Goal: Information Seeking & Learning: Learn about a topic

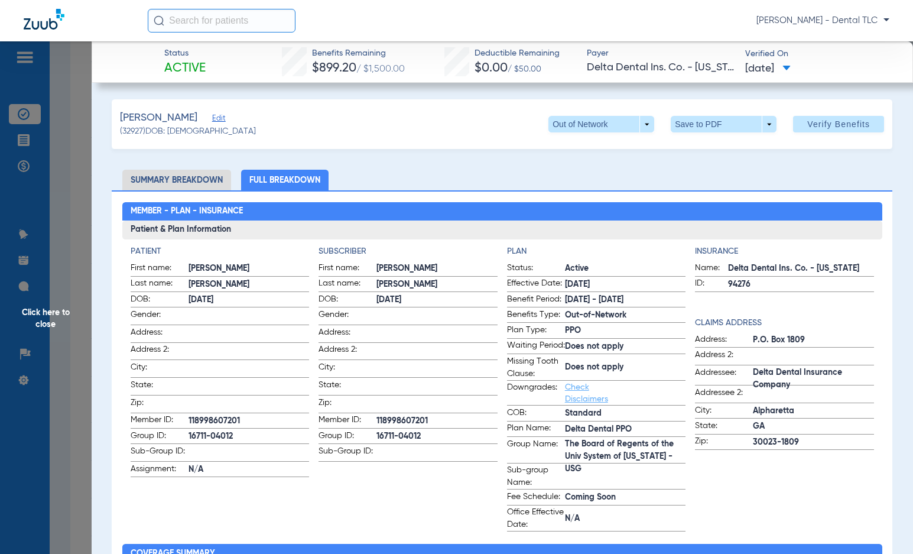
click at [199, 172] on li "Summary Breakdown" at bounding box center [176, 180] width 109 height 21
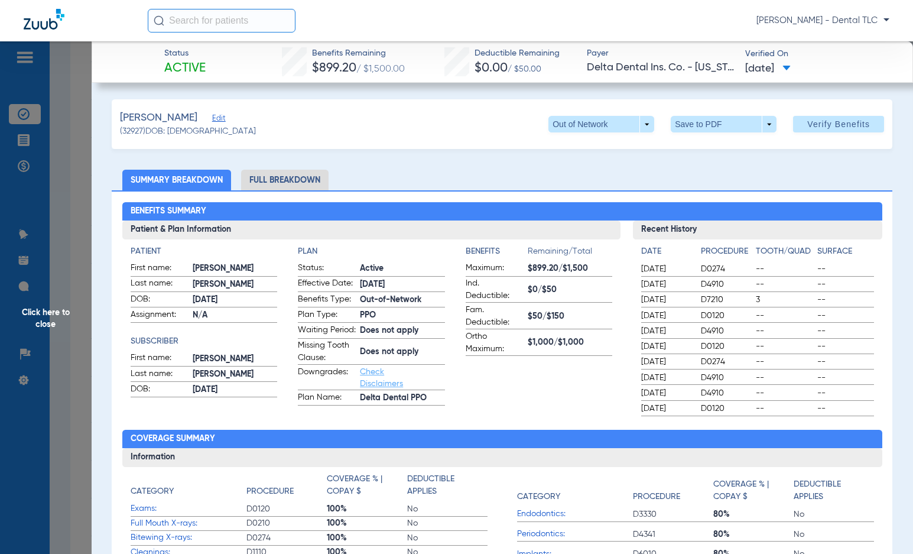
click at [59, 308] on span "Click here to close" at bounding box center [46, 318] width 92 height 554
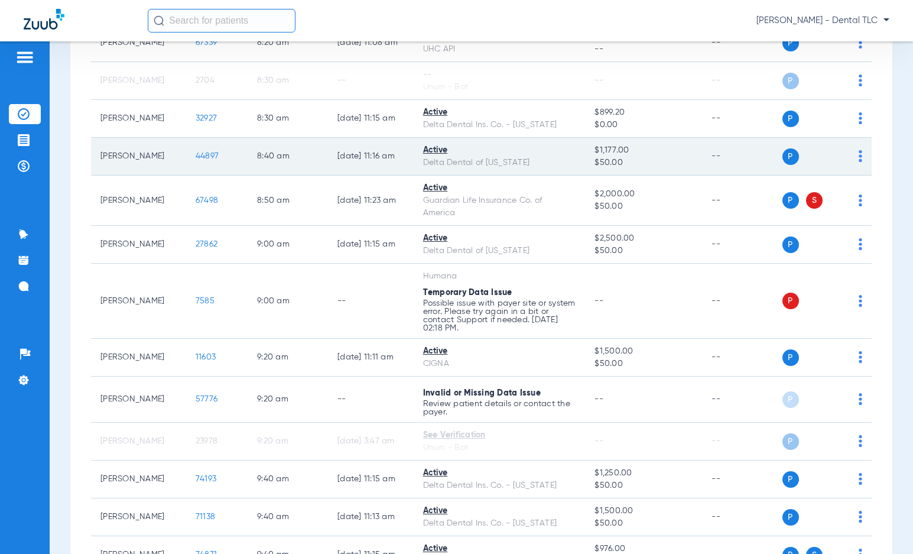
click at [196, 157] on span "44897" at bounding box center [207, 156] width 23 height 8
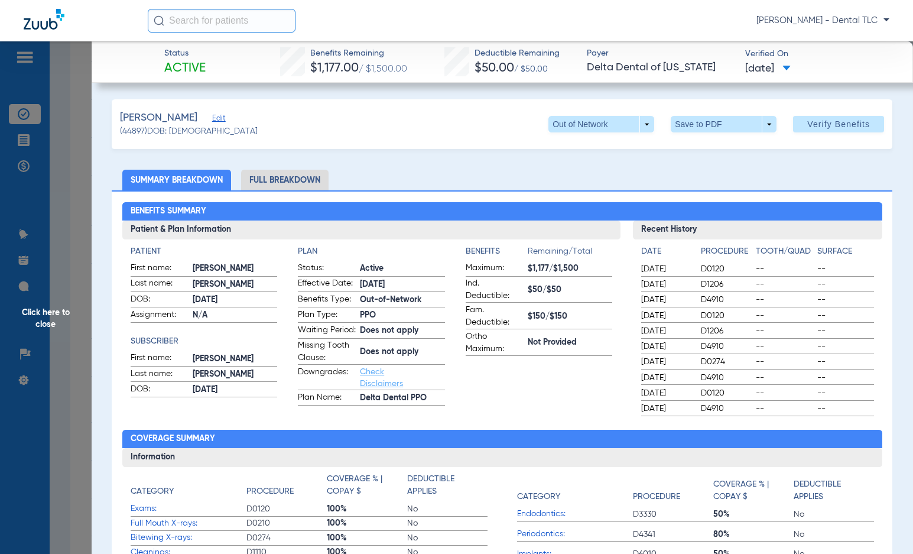
click at [304, 172] on li "Full Breakdown" at bounding box center [284, 180] width 87 height 21
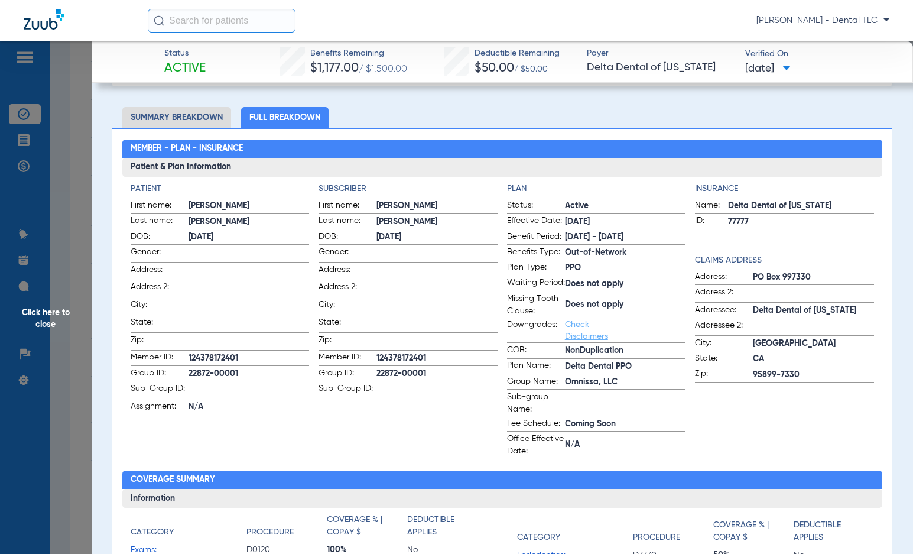
scroll to position [59, 0]
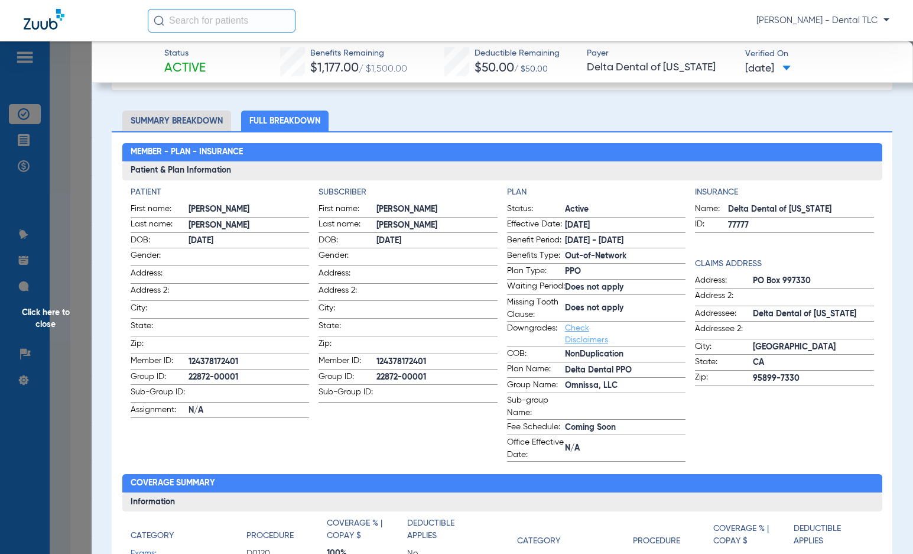
click at [49, 319] on span "Click here to close" at bounding box center [46, 318] width 92 height 554
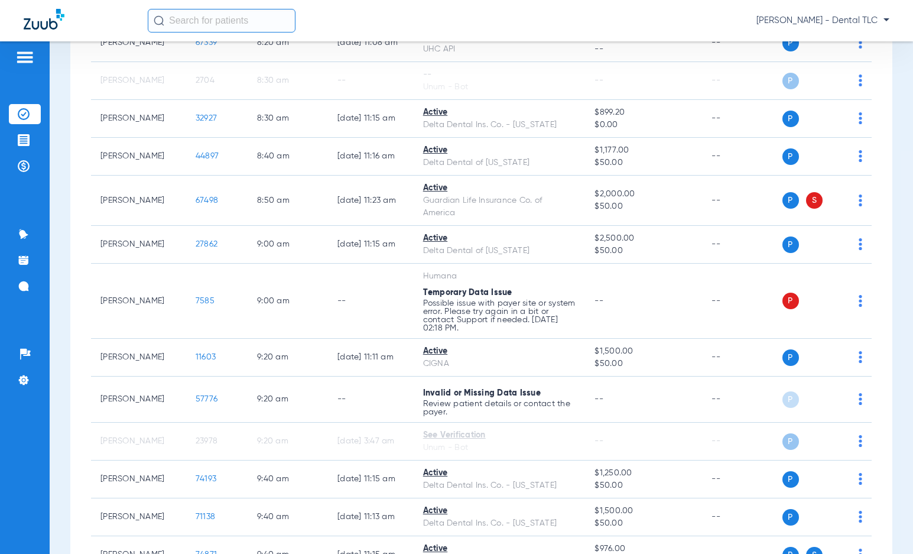
scroll to position [0, 0]
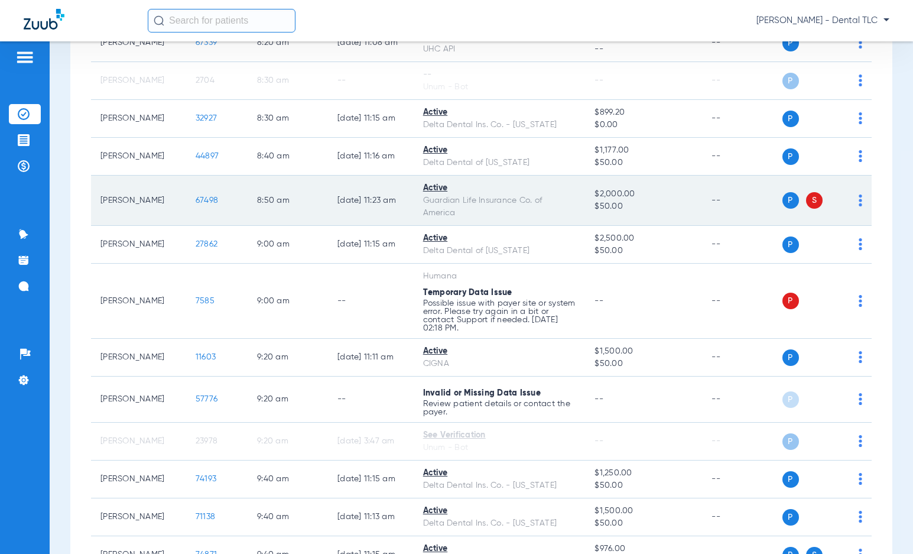
click at [196, 202] on span "67498" at bounding box center [207, 200] width 22 height 8
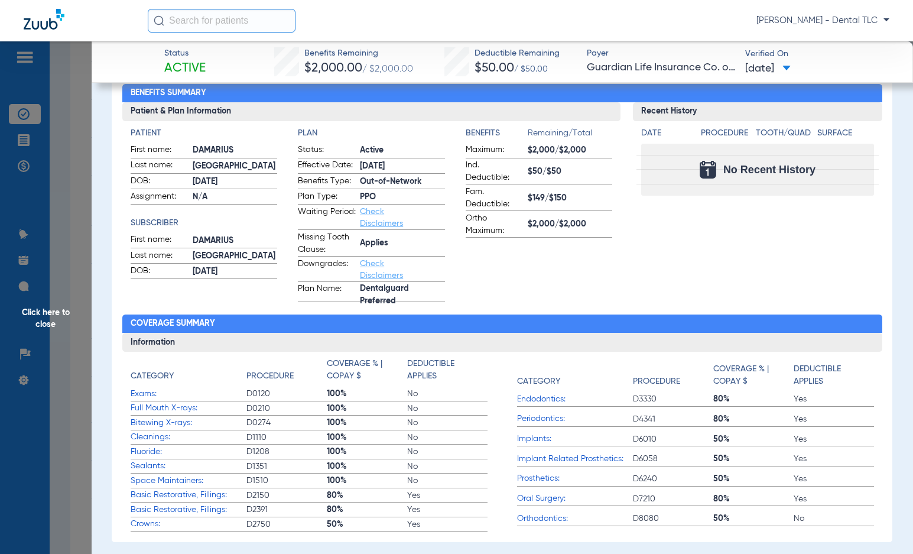
scroll to position [59, 0]
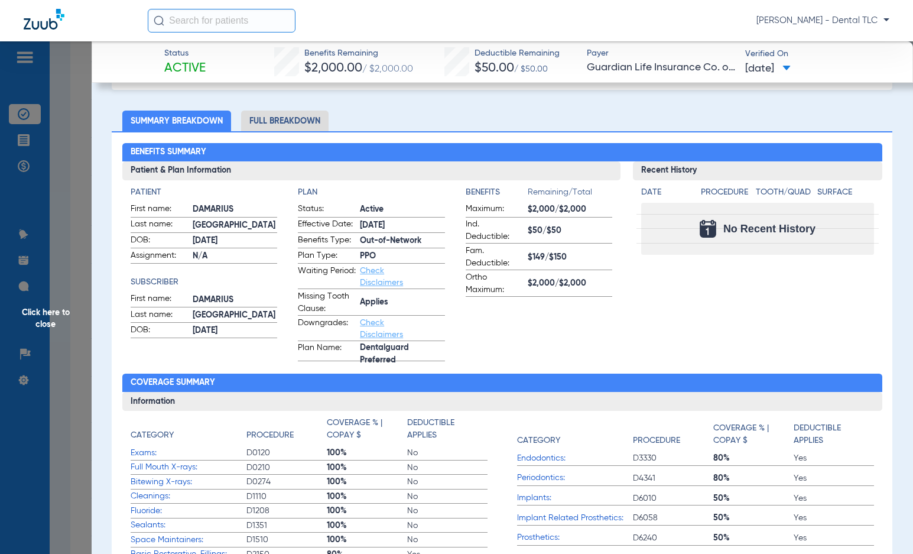
click at [287, 120] on li "Full Breakdown" at bounding box center [284, 121] width 87 height 21
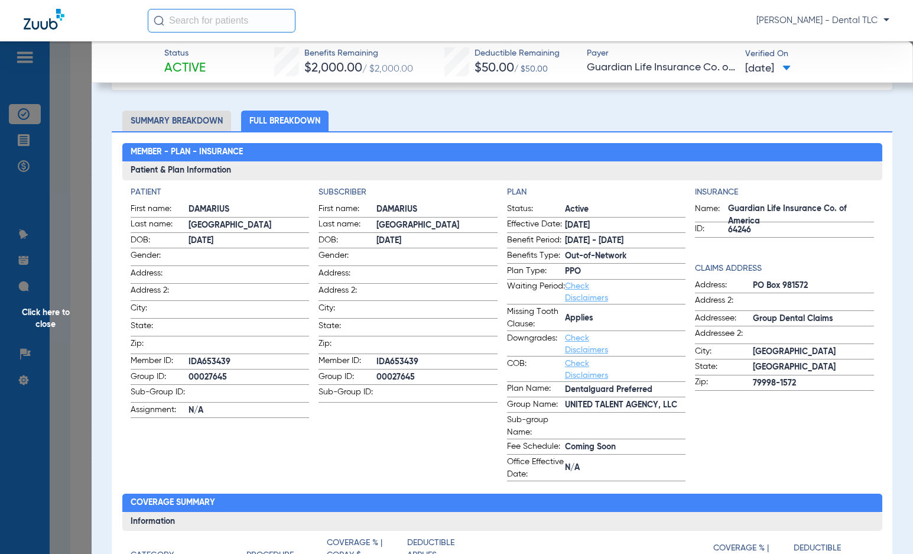
click at [40, 313] on span "Click here to close" at bounding box center [46, 318] width 92 height 554
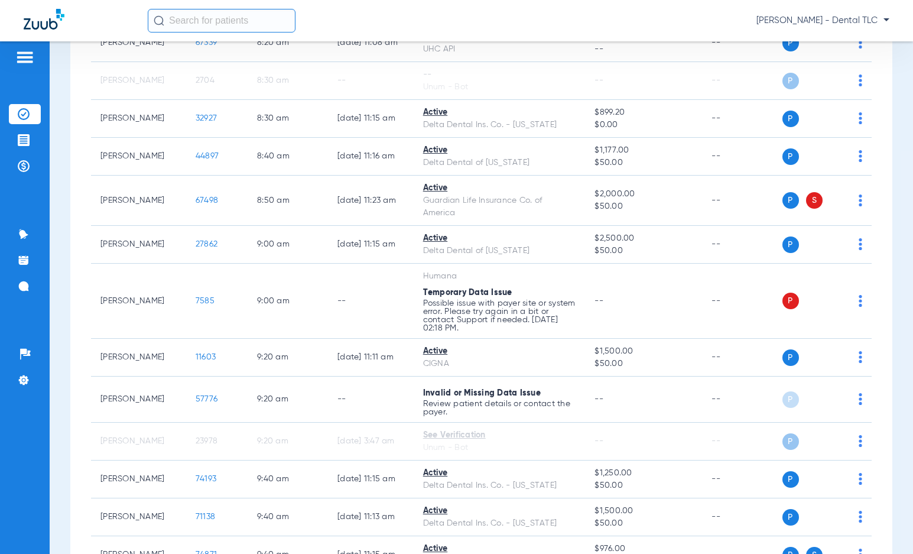
scroll to position [0, 0]
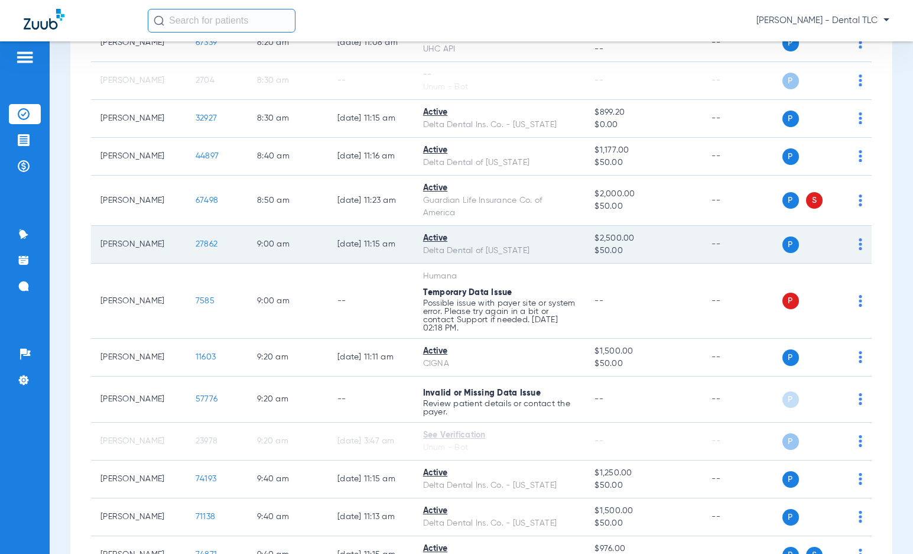
click at [196, 242] on span "27862" at bounding box center [207, 244] width 22 height 8
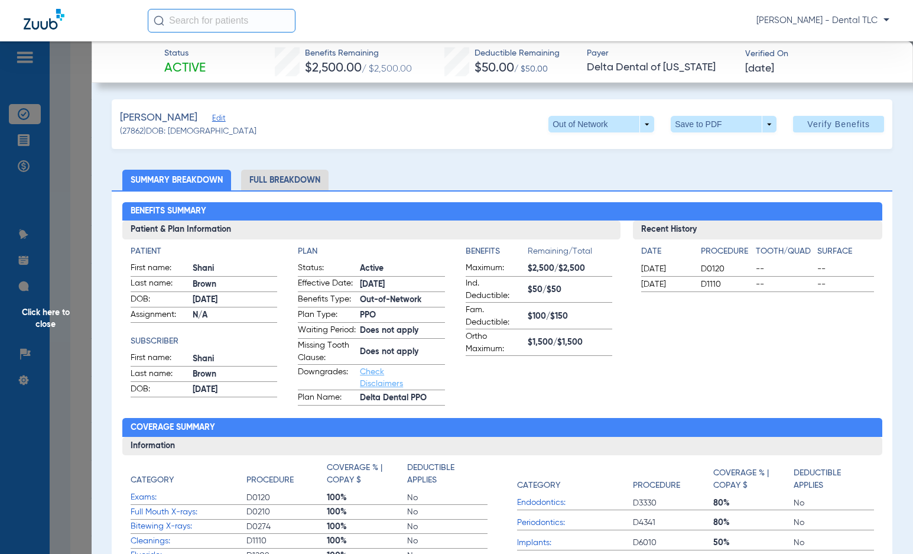
click at [296, 178] on li "Full Breakdown" at bounding box center [284, 180] width 87 height 21
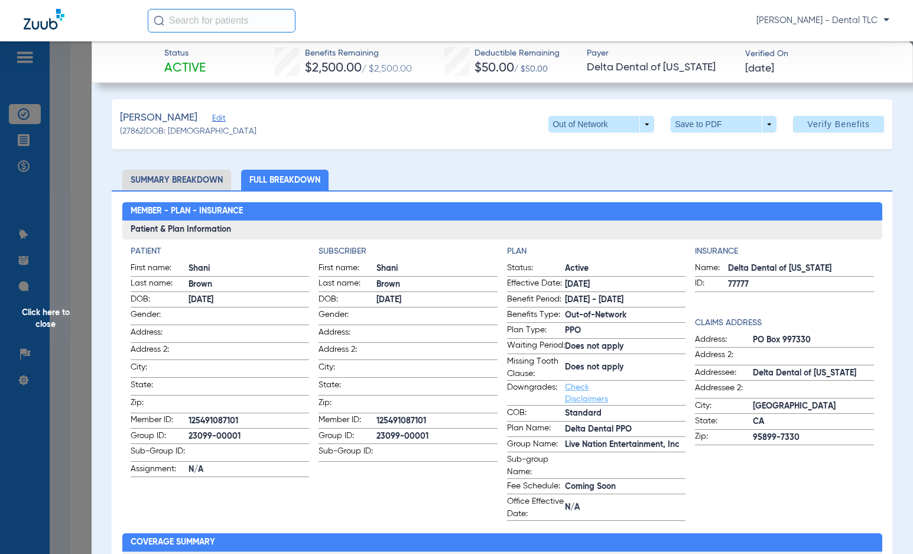
click at [193, 186] on li "Summary Breakdown" at bounding box center [176, 180] width 109 height 21
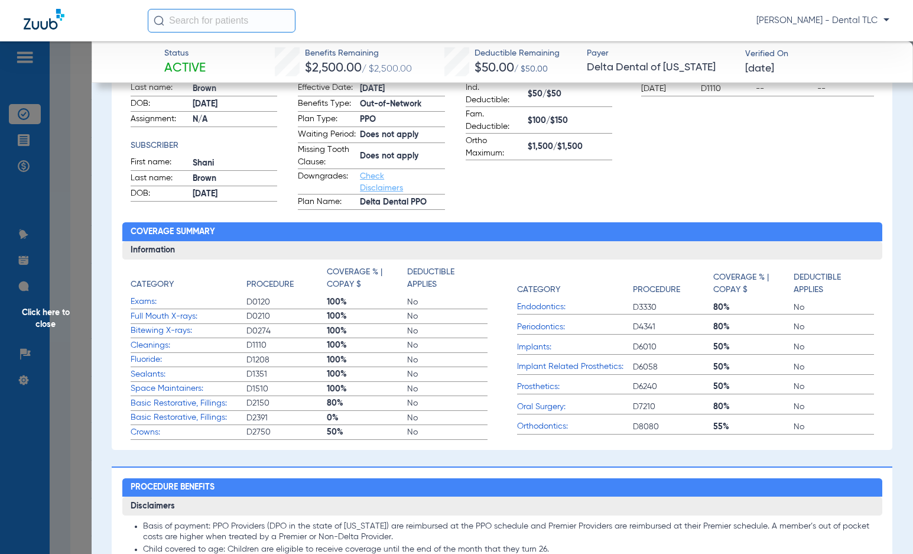
scroll to position [118, 0]
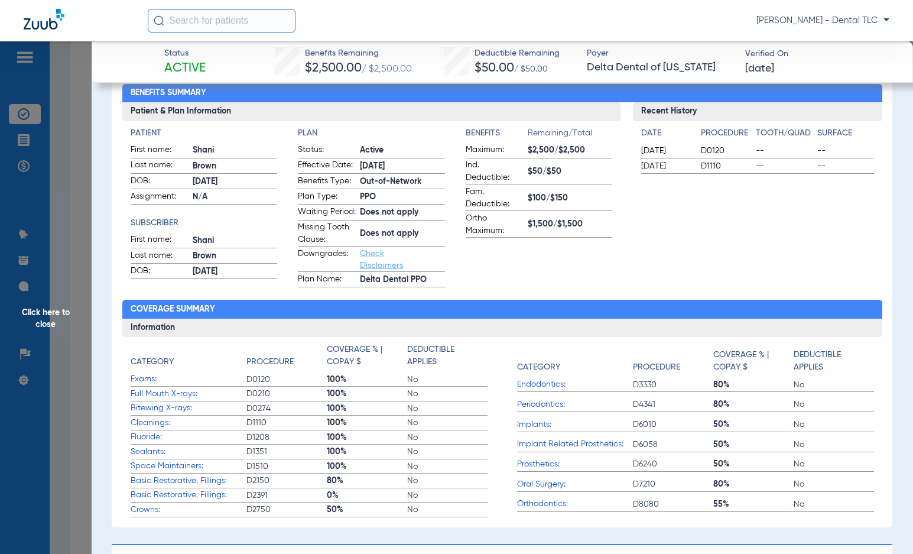
click at [35, 318] on span "Click here to close" at bounding box center [46, 318] width 92 height 554
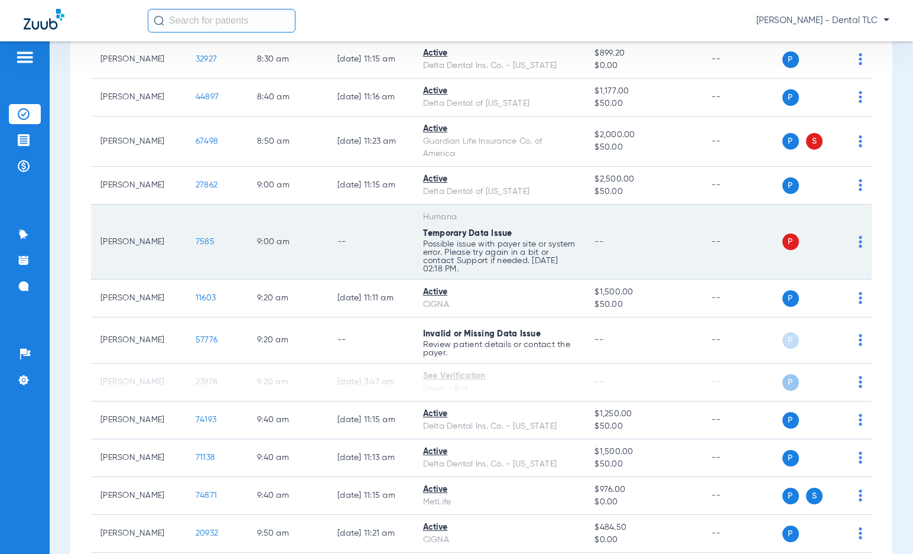
scroll to position [827, 0]
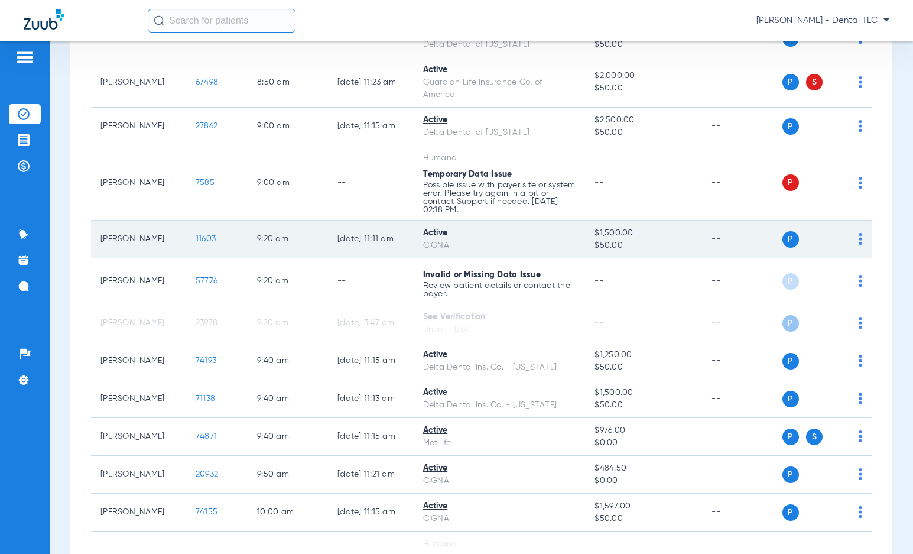
click at [198, 240] on span "11603" at bounding box center [206, 239] width 20 height 8
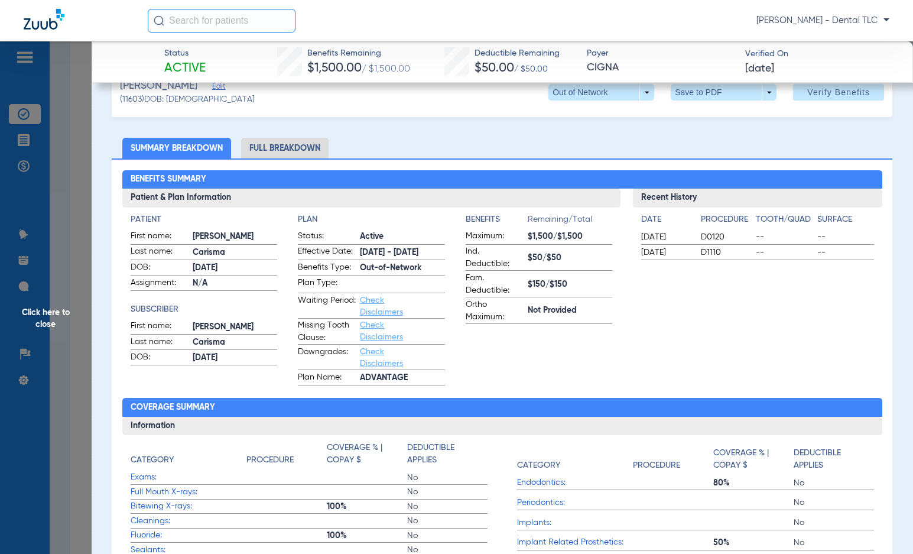
scroll to position [0, 0]
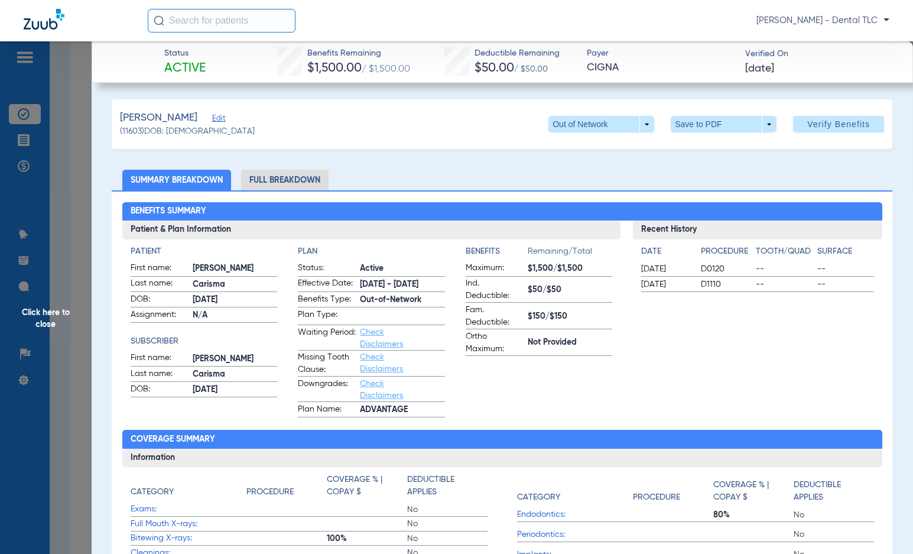
click at [298, 172] on li "Full Breakdown" at bounding box center [284, 180] width 87 height 21
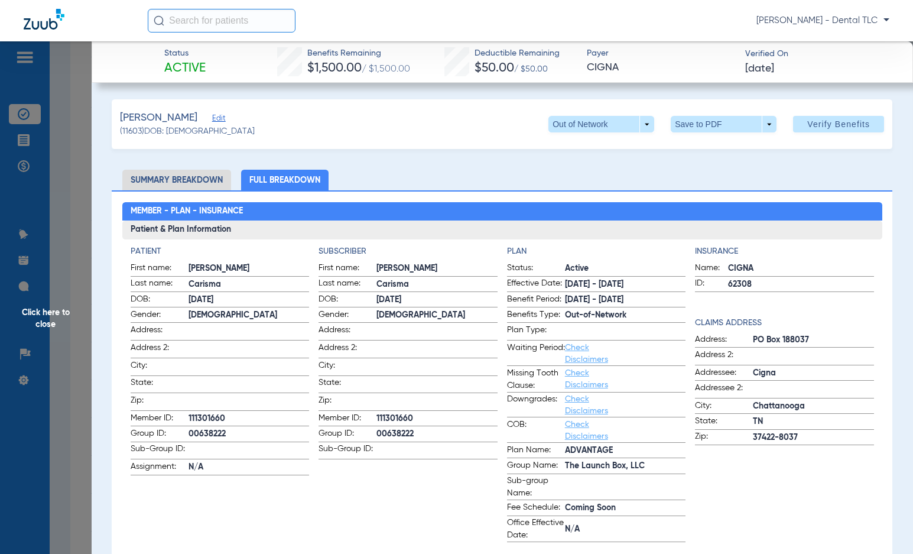
click at [46, 316] on span "Click here to close" at bounding box center [46, 318] width 92 height 554
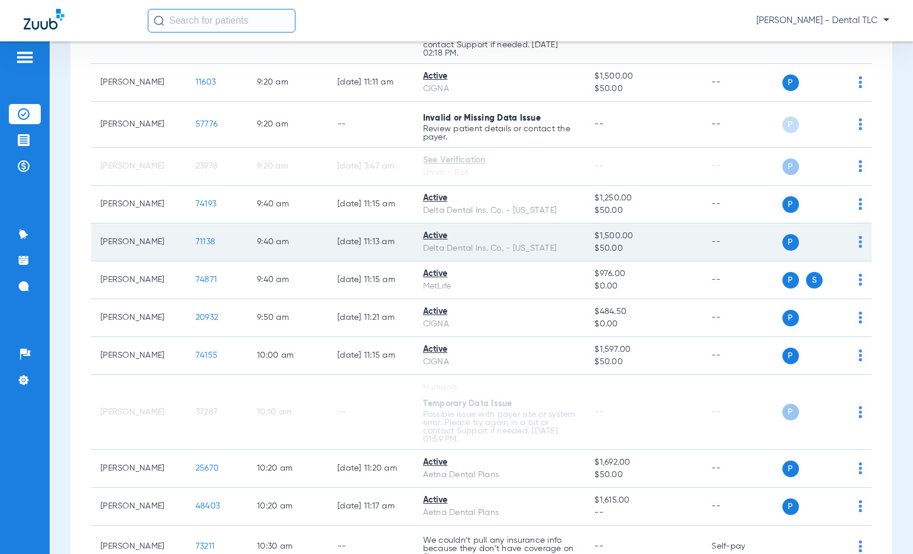
scroll to position [1005, 0]
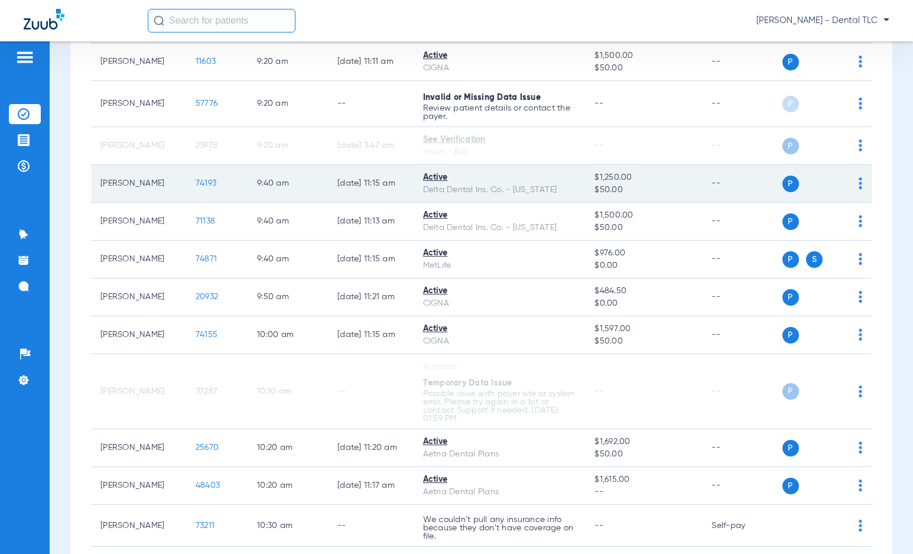
click at [196, 183] on span "74193" at bounding box center [206, 183] width 21 height 8
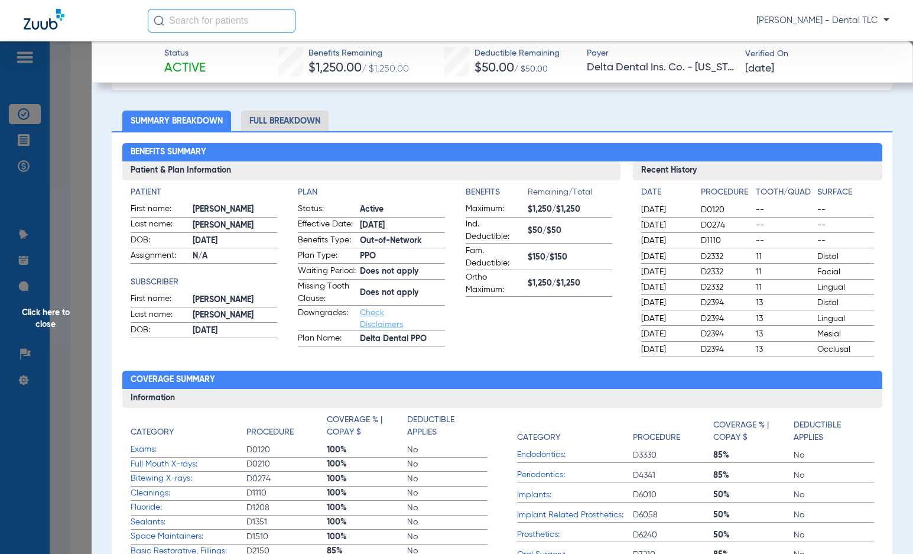
scroll to position [0, 0]
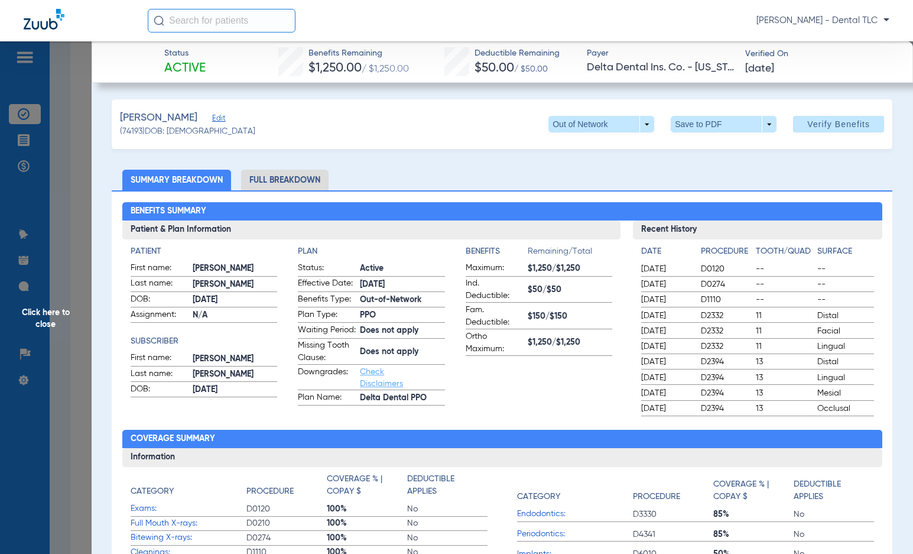
click at [289, 181] on li "Full Breakdown" at bounding box center [284, 180] width 87 height 21
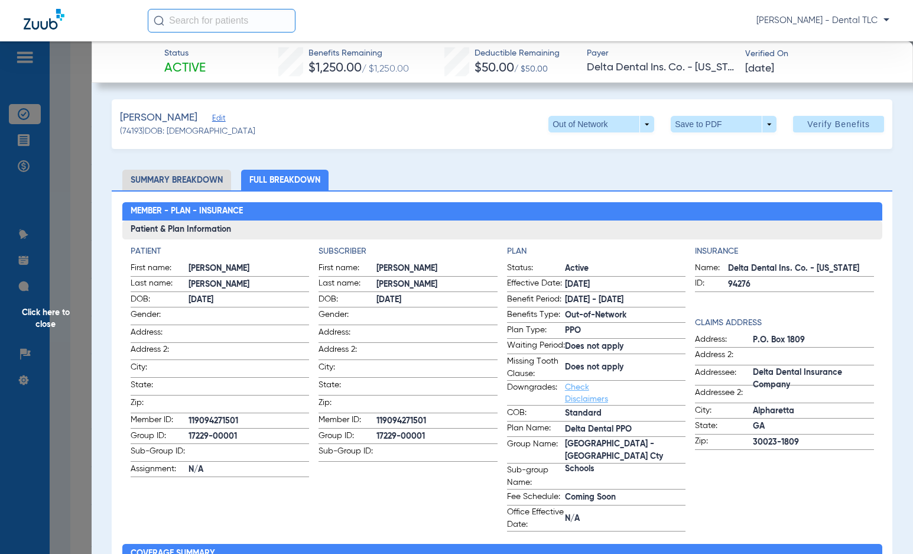
click at [53, 316] on span "Click here to close" at bounding box center [46, 318] width 92 height 554
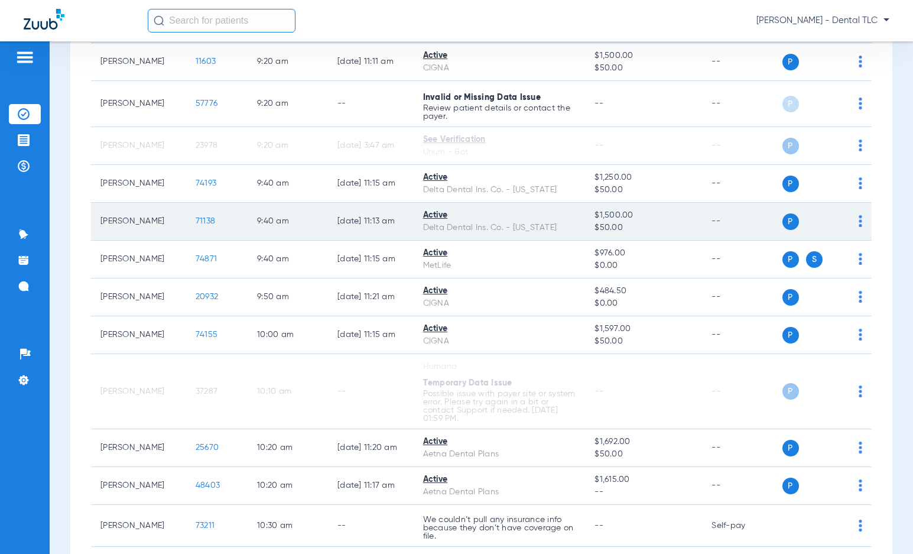
click at [196, 223] on span "71138" at bounding box center [206, 221] width 20 height 8
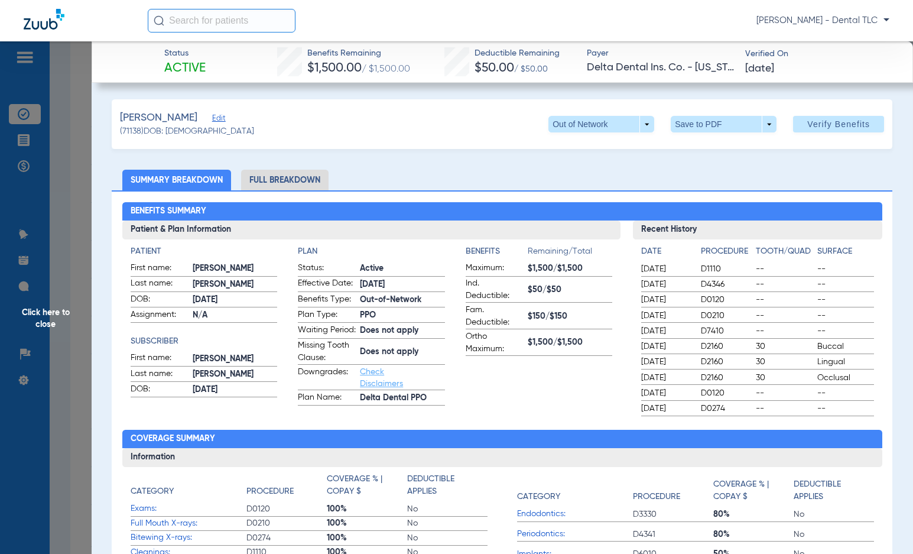
click at [291, 177] on li "Full Breakdown" at bounding box center [284, 180] width 87 height 21
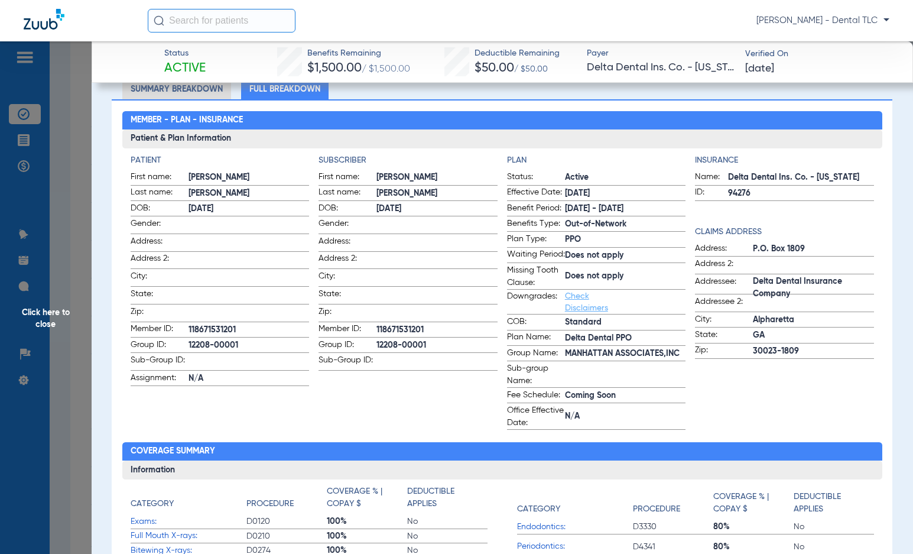
scroll to position [59, 0]
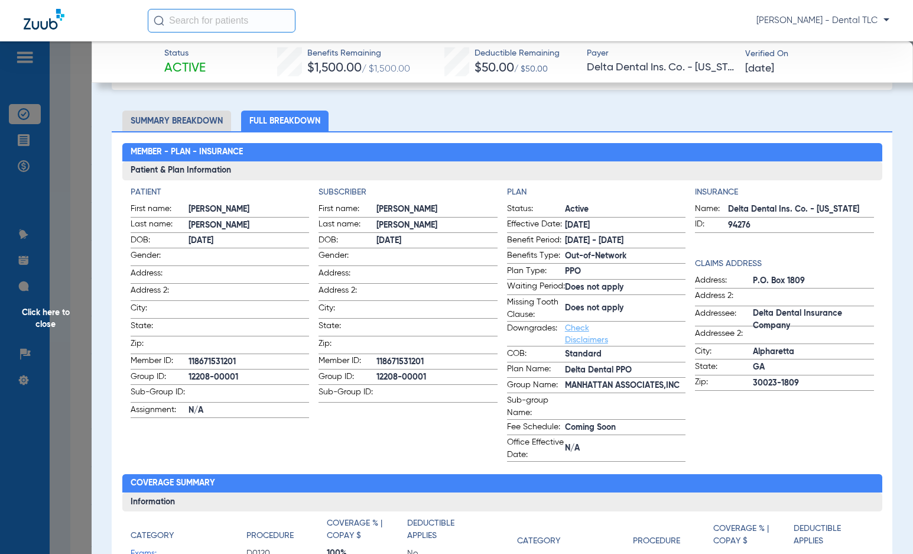
click at [36, 321] on span "Click here to close" at bounding box center [46, 318] width 92 height 554
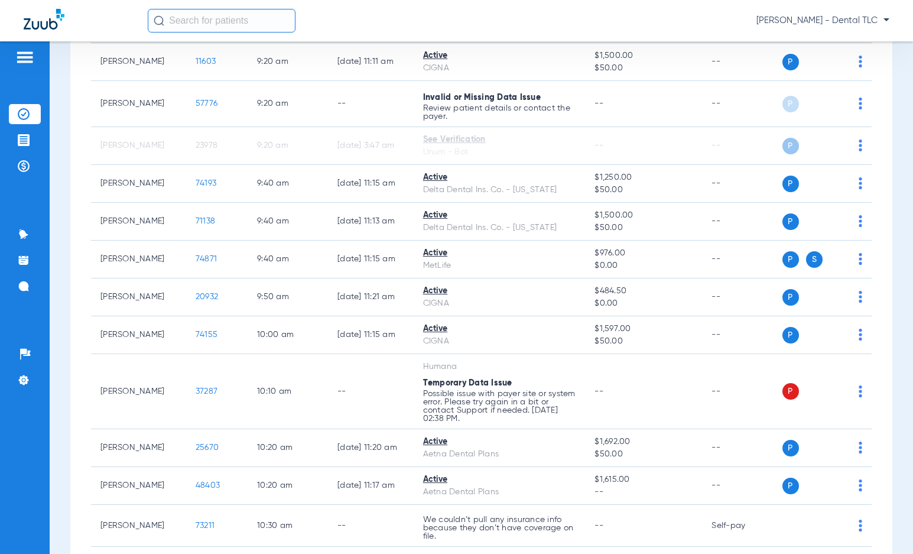
scroll to position [0, 0]
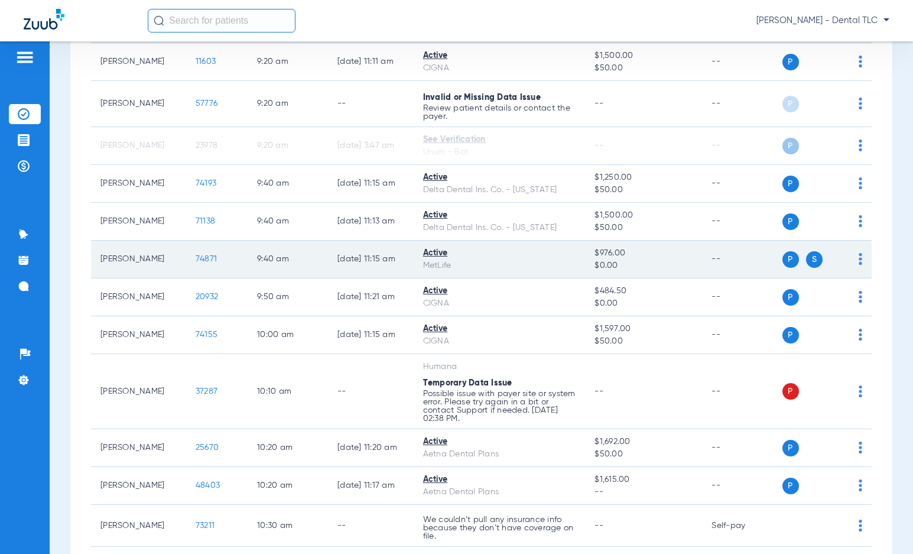
click at [197, 259] on span "74871" at bounding box center [206, 259] width 21 height 8
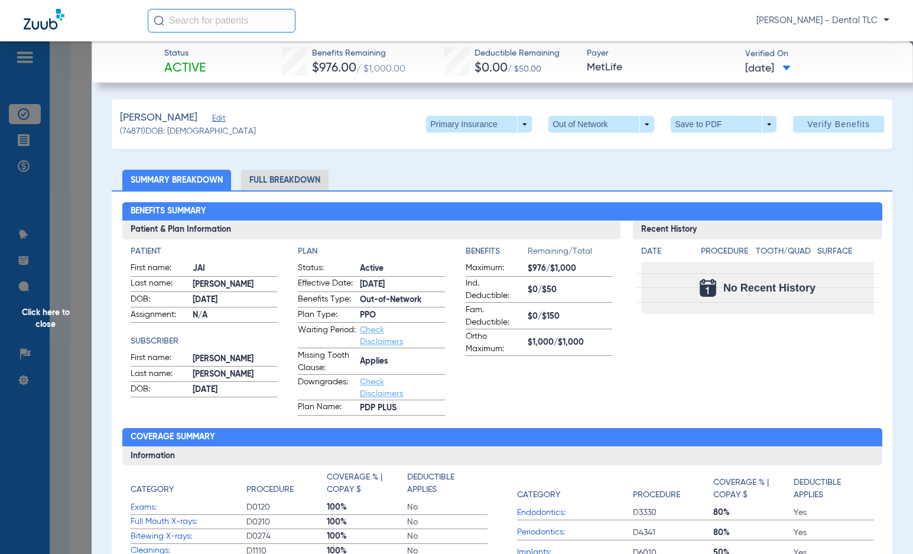
click at [272, 175] on li "Full Breakdown" at bounding box center [284, 180] width 87 height 21
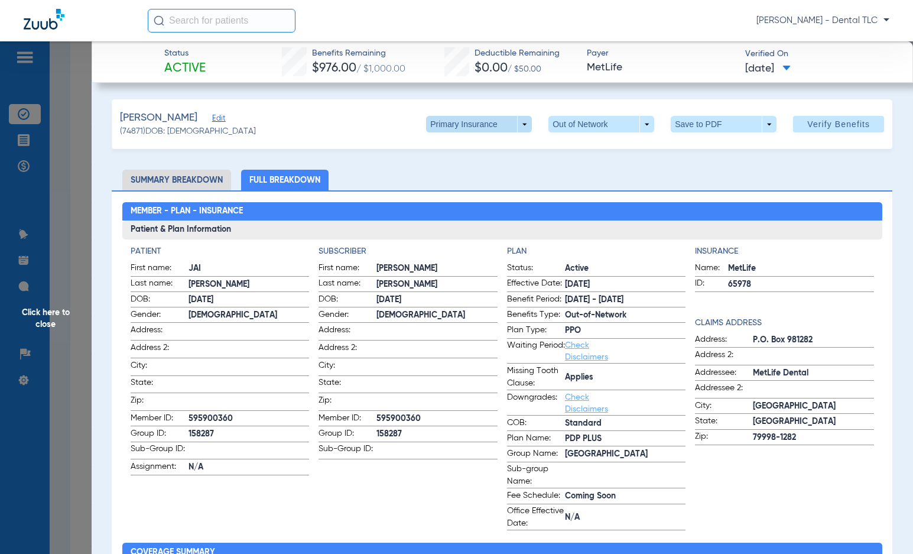
click at [441, 122] on span at bounding box center [479, 124] width 106 height 17
click at [442, 171] on span "Secondary Insurance" at bounding box center [467, 171] width 78 height 8
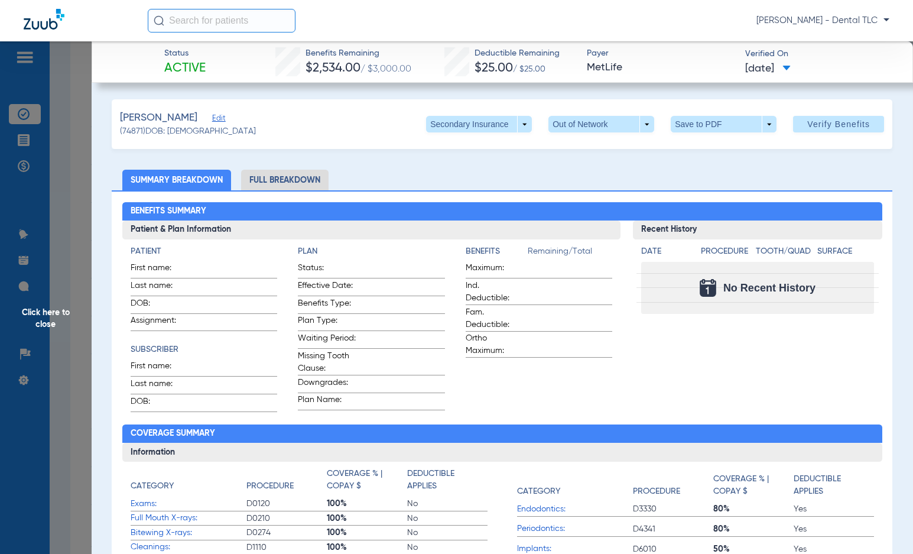
click at [271, 183] on li "Full Breakdown" at bounding box center [284, 180] width 87 height 21
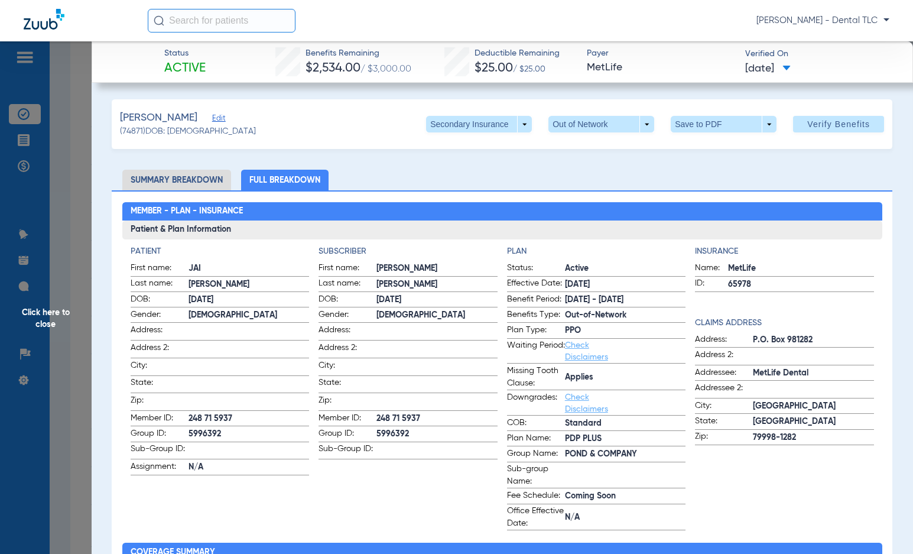
click at [160, 180] on li "Summary Breakdown" at bounding box center [176, 180] width 109 height 21
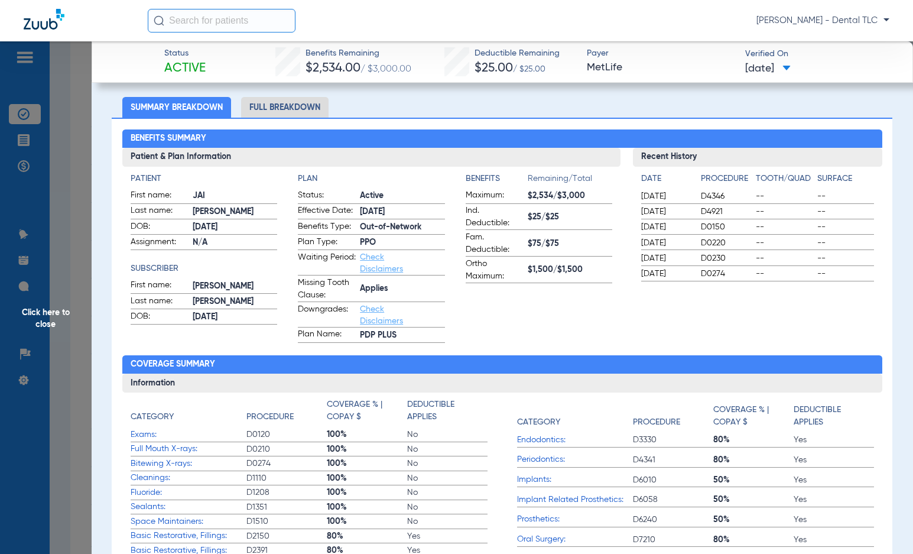
scroll to position [59, 0]
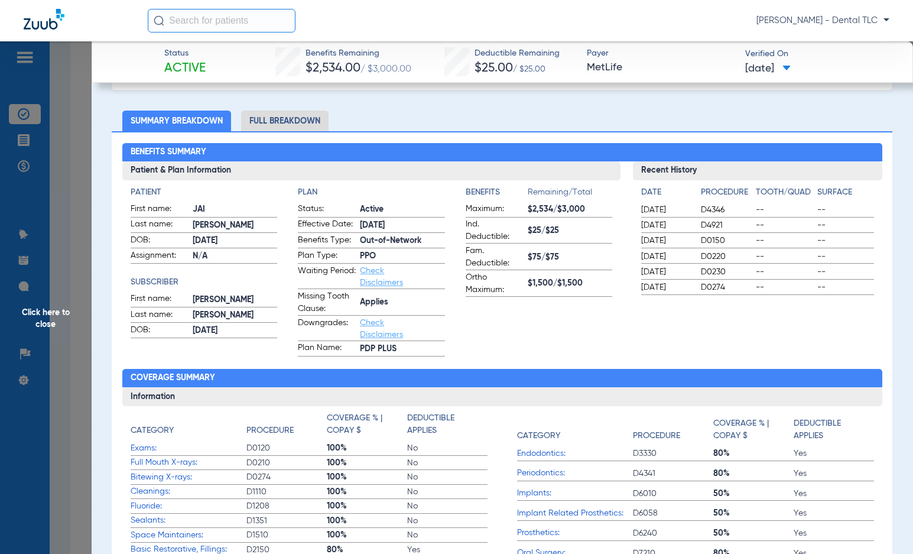
click at [277, 116] on li "Full Breakdown" at bounding box center [284, 121] width 87 height 21
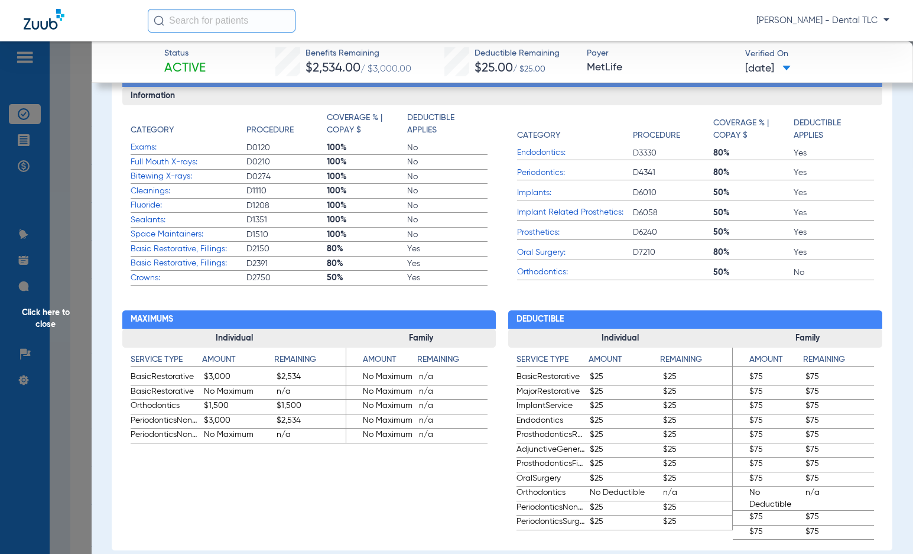
scroll to position [532, 0]
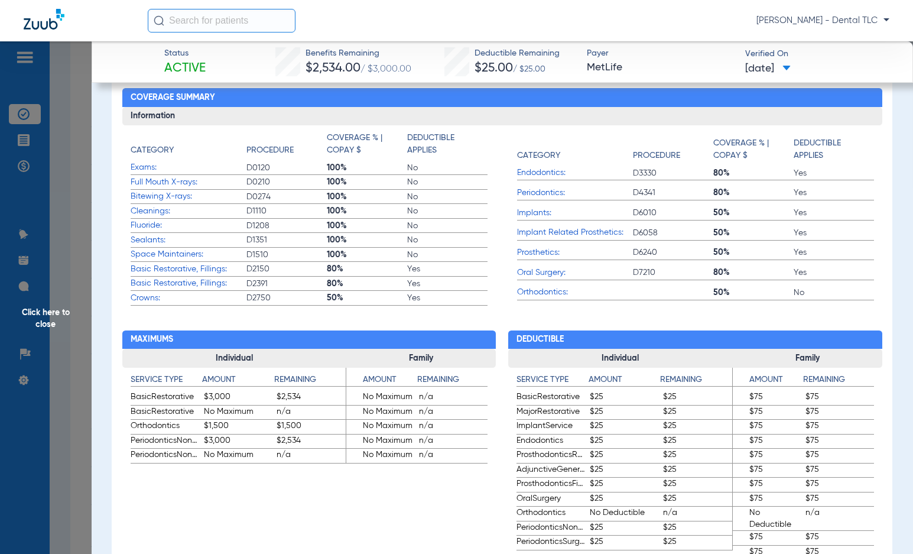
drag, startPoint x: 382, startPoint y: 472, endPoint x: 397, endPoint y: 481, distance: 17.2
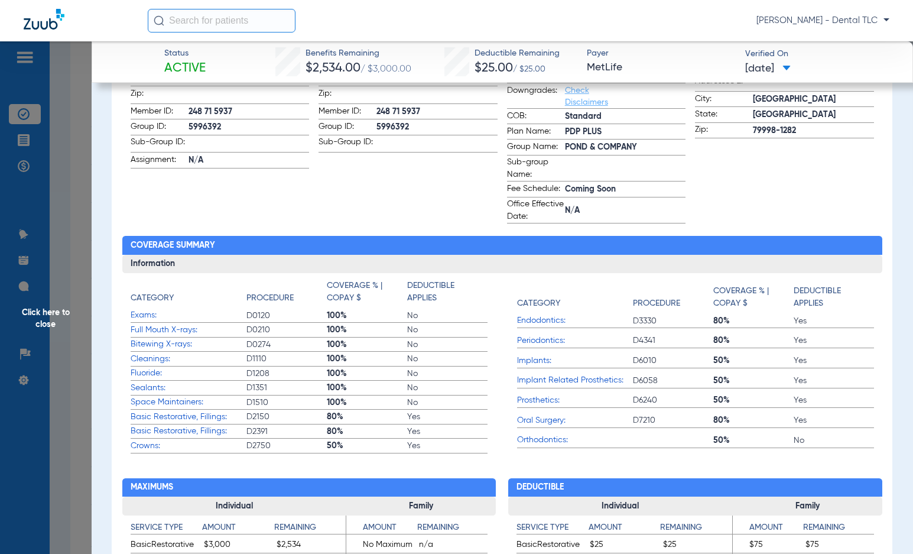
scroll to position [296, 0]
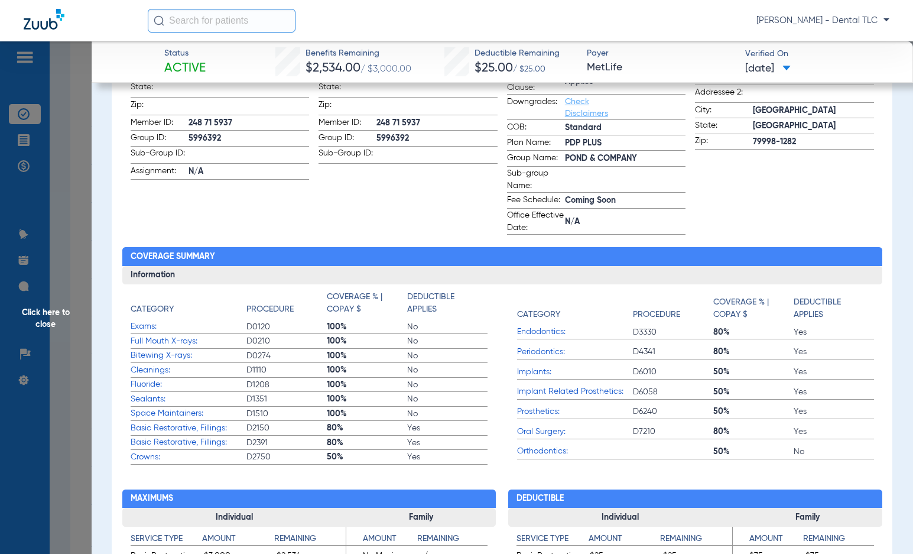
drag, startPoint x: 397, startPoint y: 481, endPoint x: 359, endPoint y: 216, distance: 267.4
click at [359, 216] on app-subscriber-information "Subscriber First name: [PERSON_NAME] Last name: [PERSON_NAME]: [DEMOGRAPHIC_DAT…" at bounding box center [408, 92] width 179 height 285
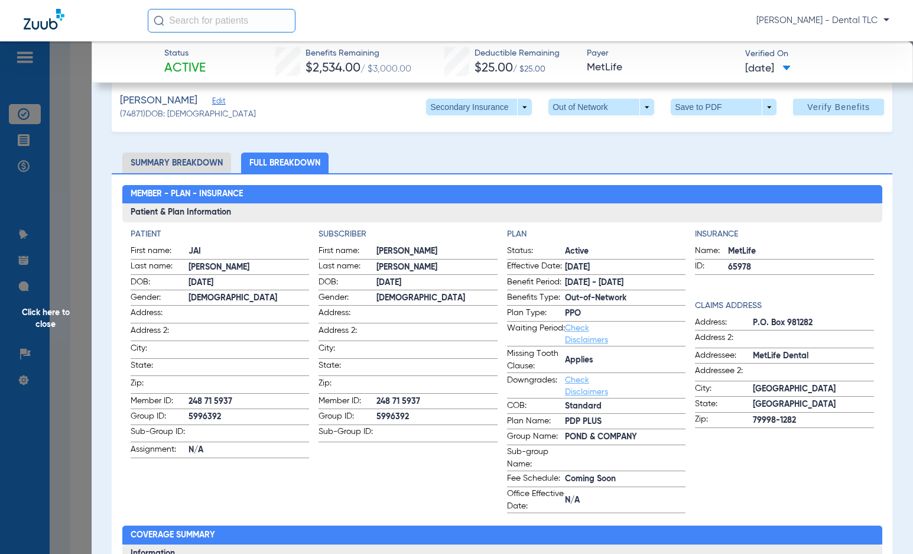
scroll to position [0, 0]
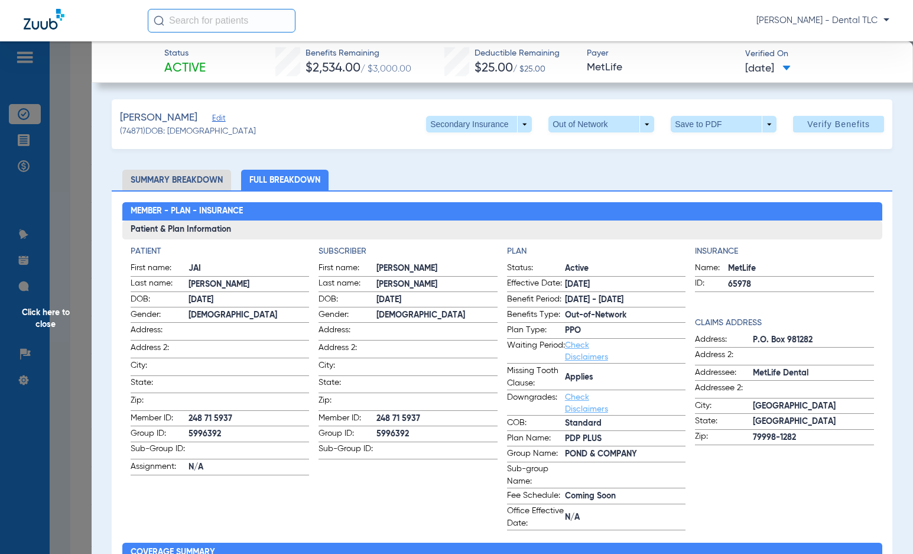
click at [287, 176] on li "Full Breakdown" at bounding box center [284, 180] width 87 height 21
click at [148, 175] on li "Summary Breakdown" at bounding box center [176, 180] width 109 height 21
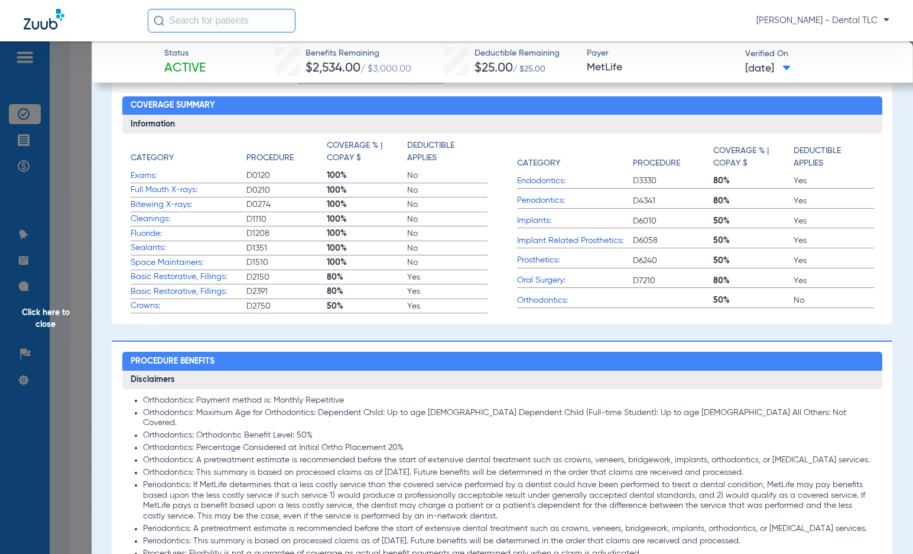
scroll to position [135, 0]
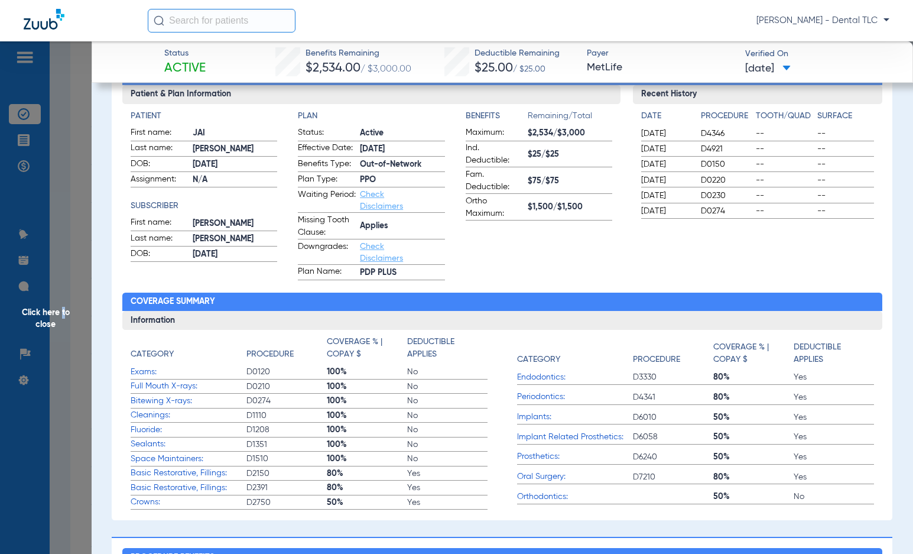
click at [63, 313] on span "Click here to close" at bounding box center [46, 318] width 92 height 554
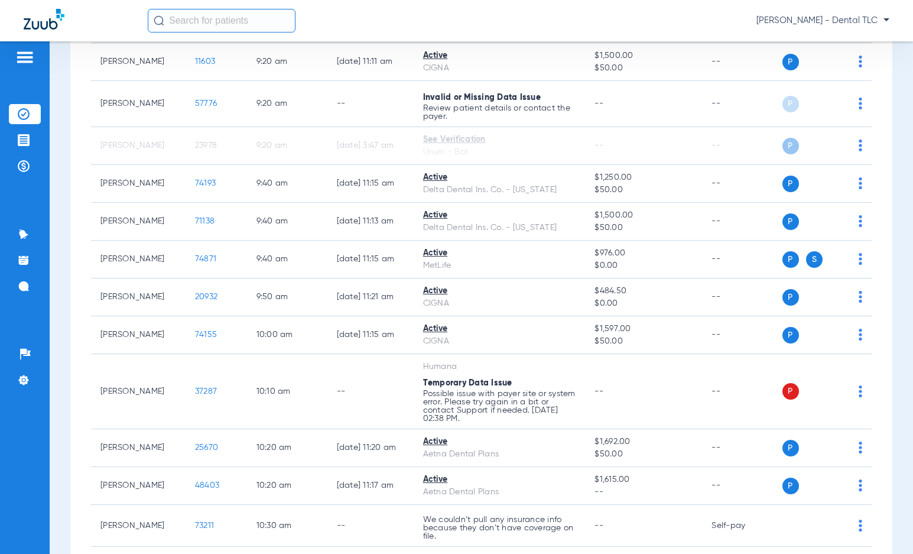
scroll to position [0, 0]
click at [64, 313] on div "Schedule Insurance Verification History Last Appt. Sync Time: [DATE] - 02:49 PM…" at bounding box center [481, 297] width 863 height 512
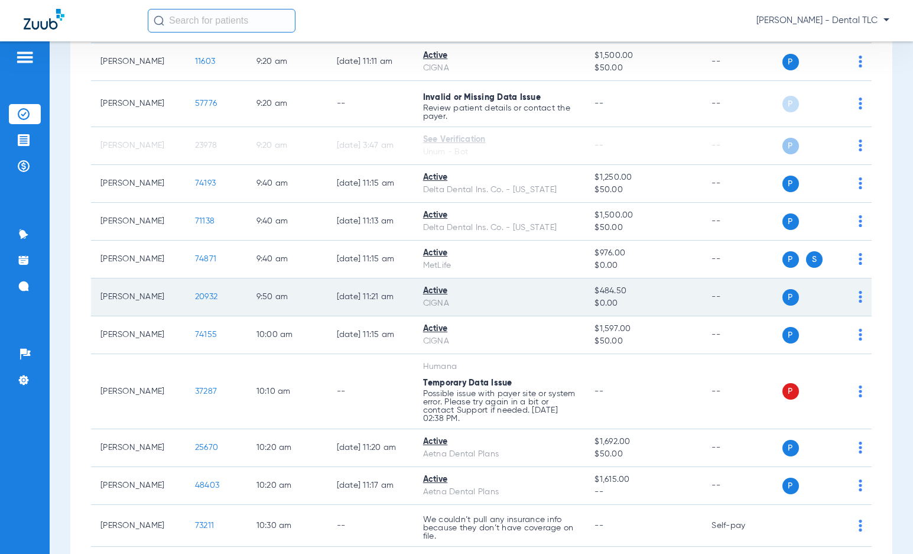
click at [197, 299] on span "20932" at bounding box center [206, 297] width 22 height 8
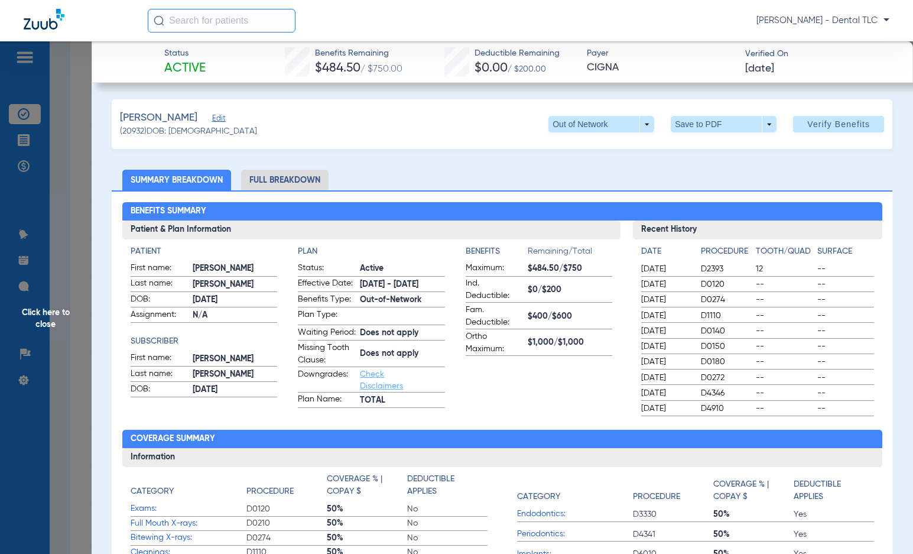
click at [269, 181] on li "Full Breakdown" at bounding box center [284, 180] width 87 height 21
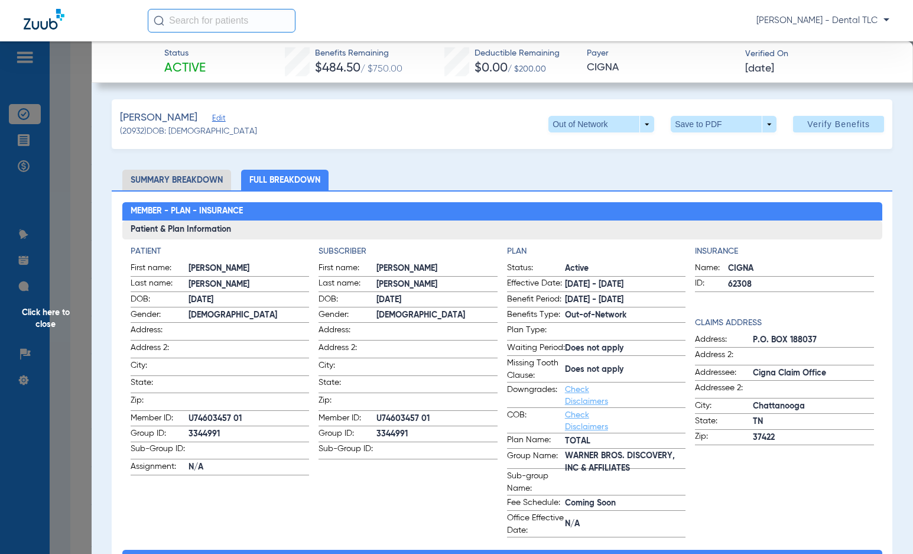
click at [47, 309] on span "Click here to close" at bounding box center [46, 318] width 92 height 554
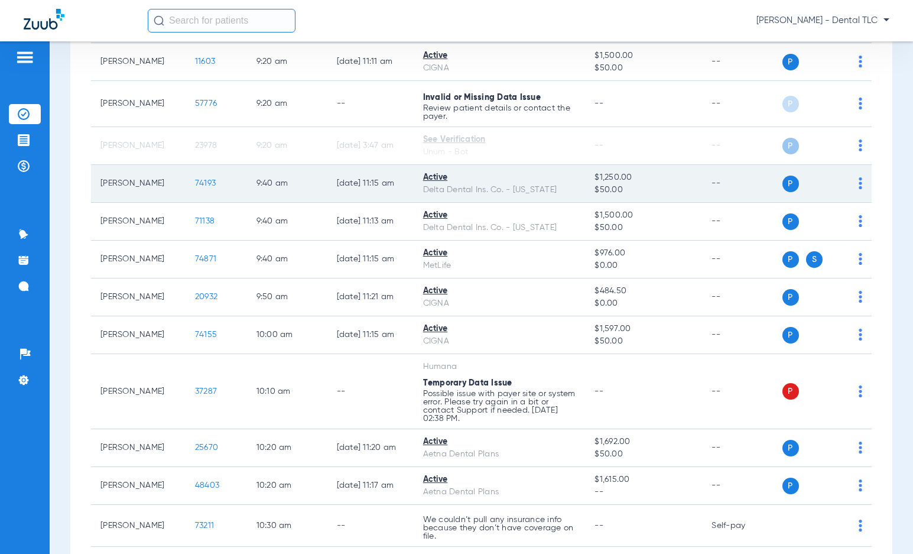
click at [195, 181] on span "74193" at bounding box center [205, 183] width 21 height 8
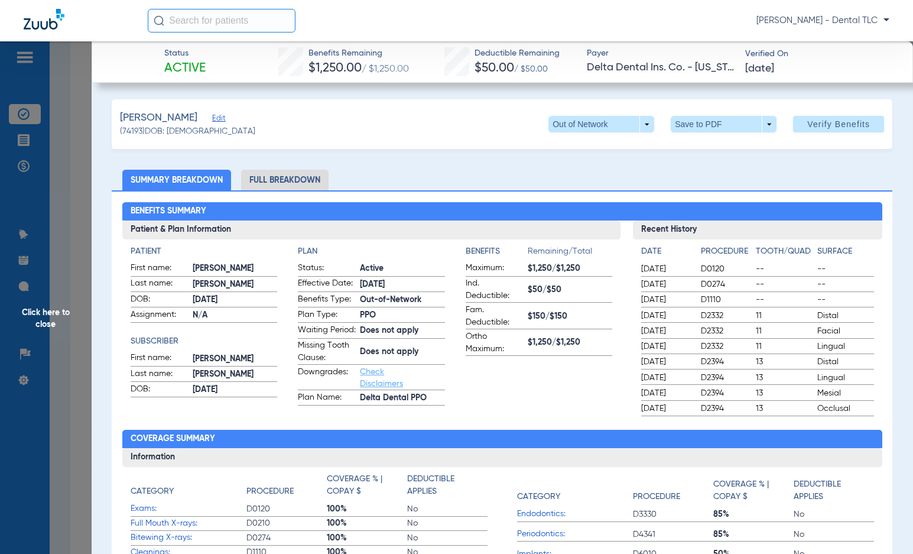
click at [283, 180] on li "Full Breakdown" at bounding box center [284, 180] width 87 height 21
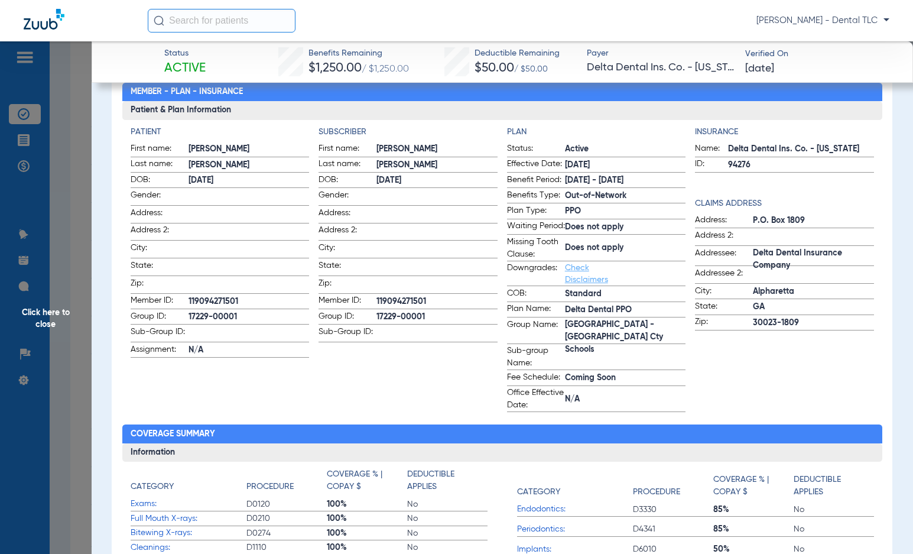
scroll to position [118, 0]
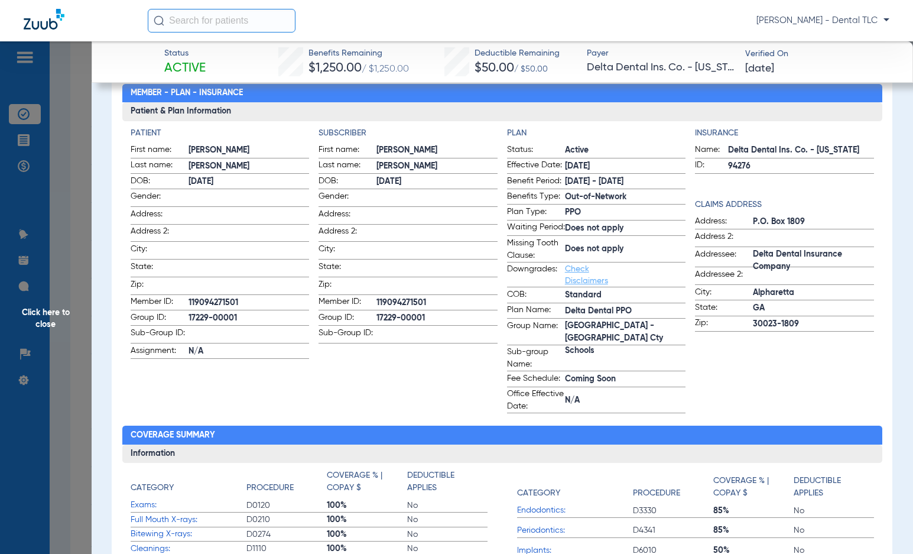
click at [35, 315] on span "Click here to close" at bounding box center [46, 318] width 92 height 554
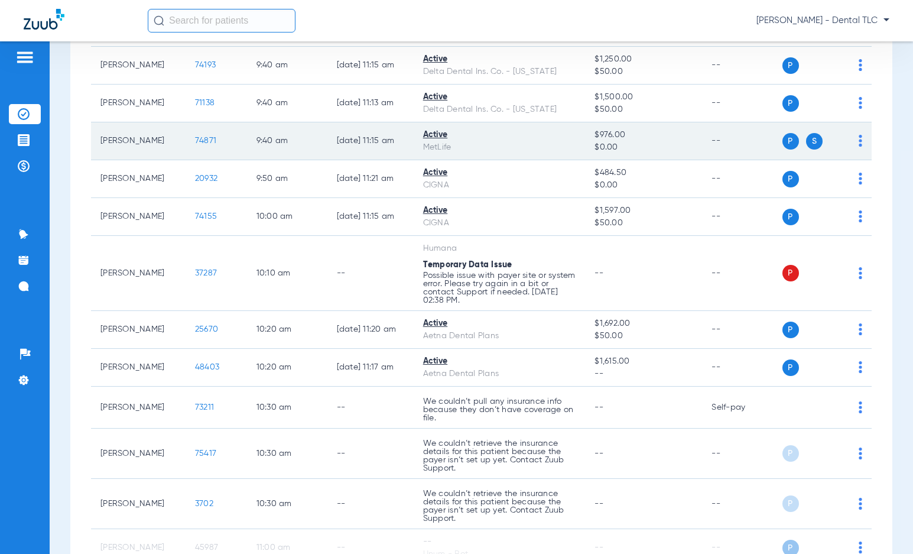
scroll to position [1220, 0]
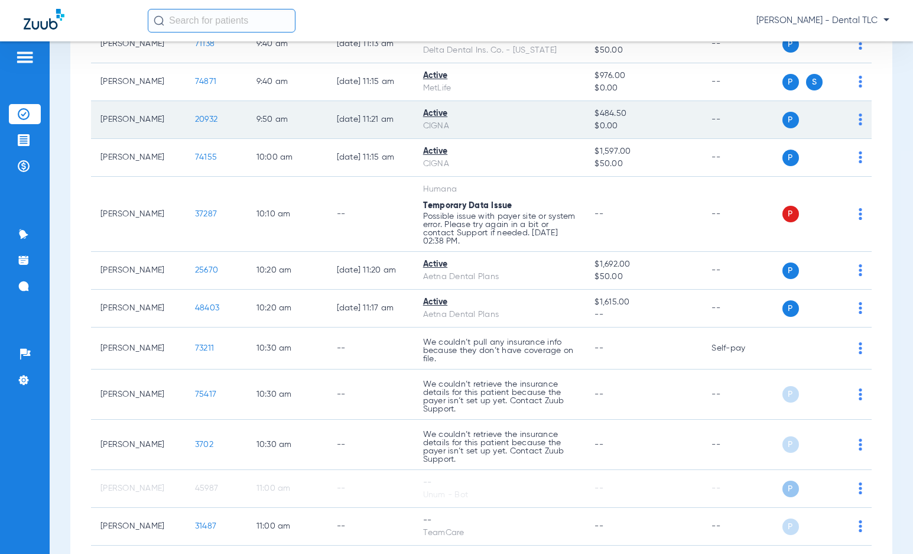
click at [186, 113] on td "20932" at bounding box center [216, 120] width 61 height 38
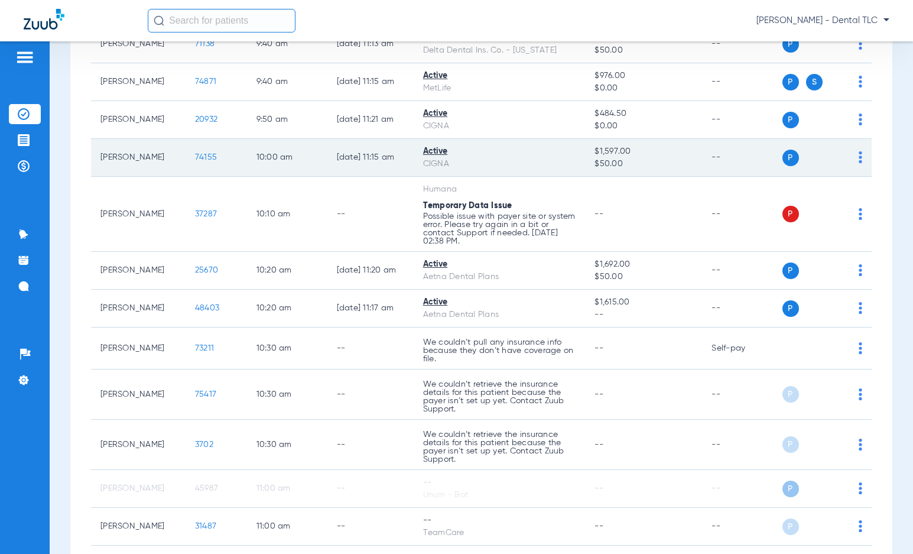
click at [199, 160] on span "74155" at bounding box center [206, 157] width 22 height 8
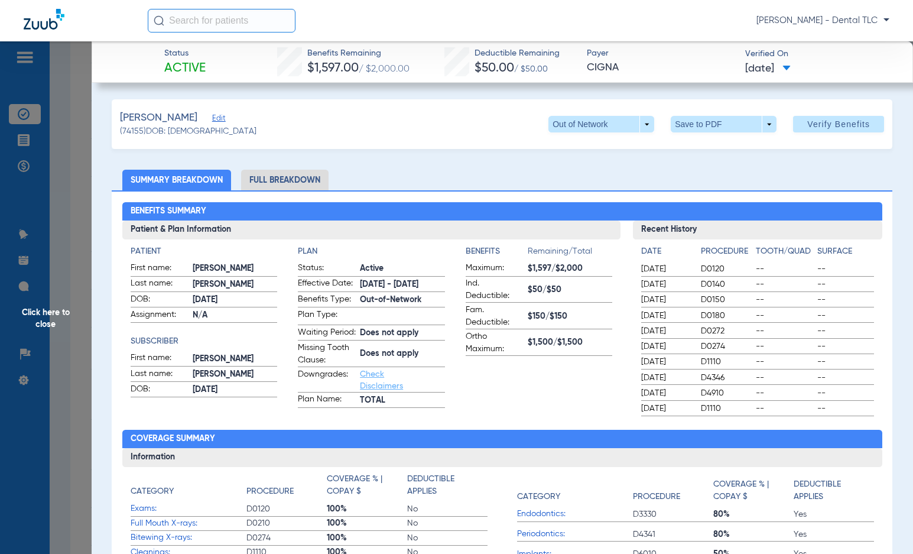
drag, startPoint x: 47, startPoint y: 322, endPoint x: 76, endPoint y: 307, distance: 32.8
click at [47, 322] on span "Click here to close" at bounding box center [46, 318] width 92 height 554
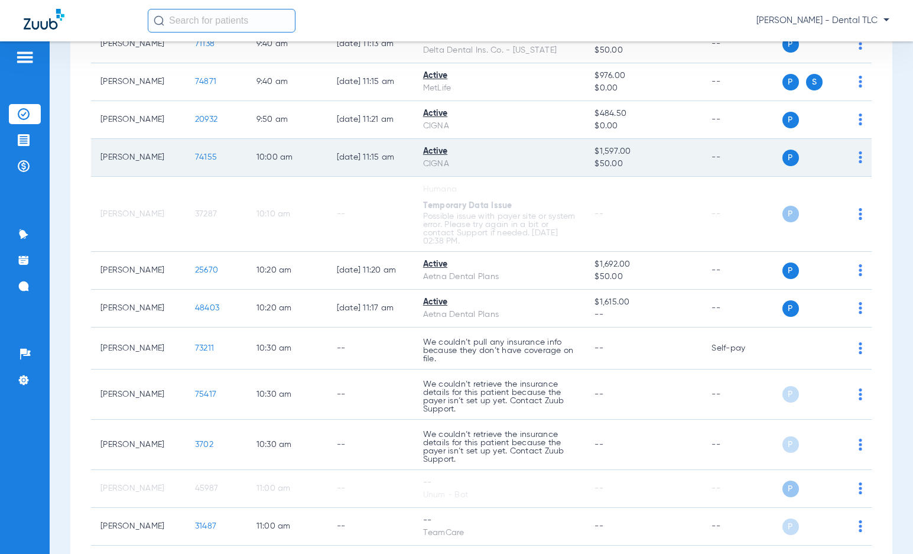
click at [195, 154] on span "74155" at bounding box center [206, 157] width 22 height 8
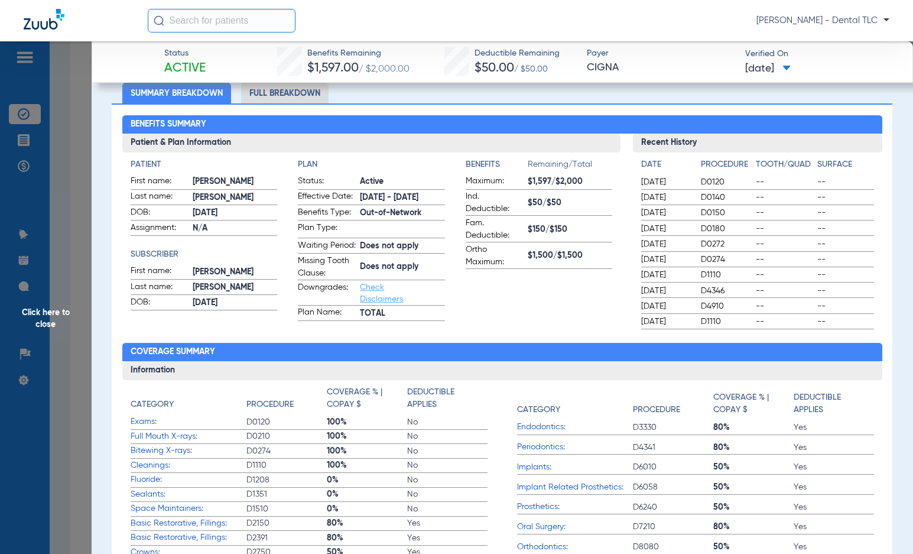
scroll to position [0, 0]
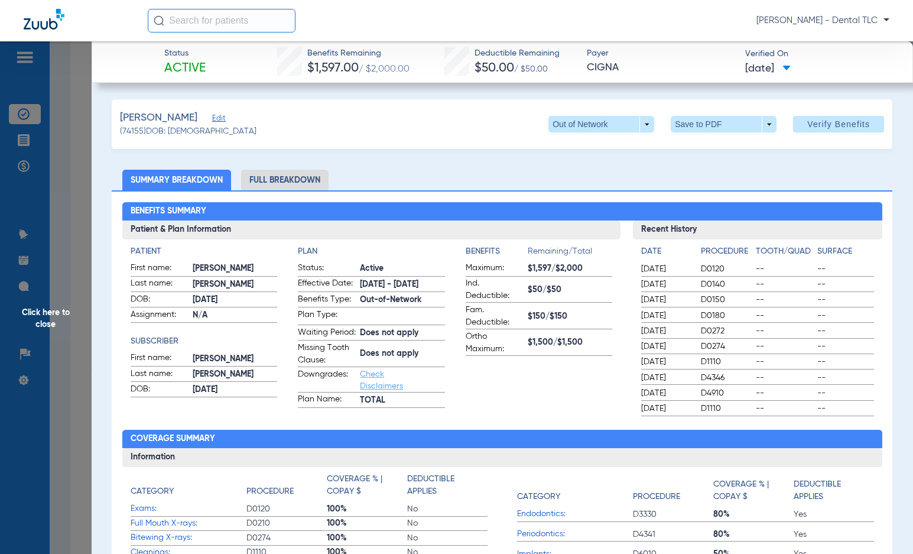
click at [270, 170] on li "Full Breakdown" at bounding box center [284, 180] width 87 height 21
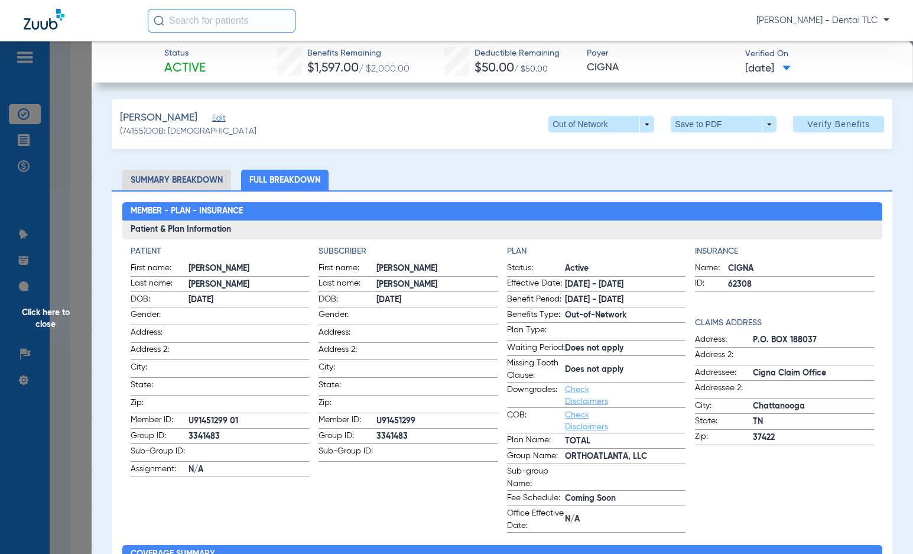
click at [46, 312] on span "Click here to close" at bounding box center [46, 318] width 92 height 554
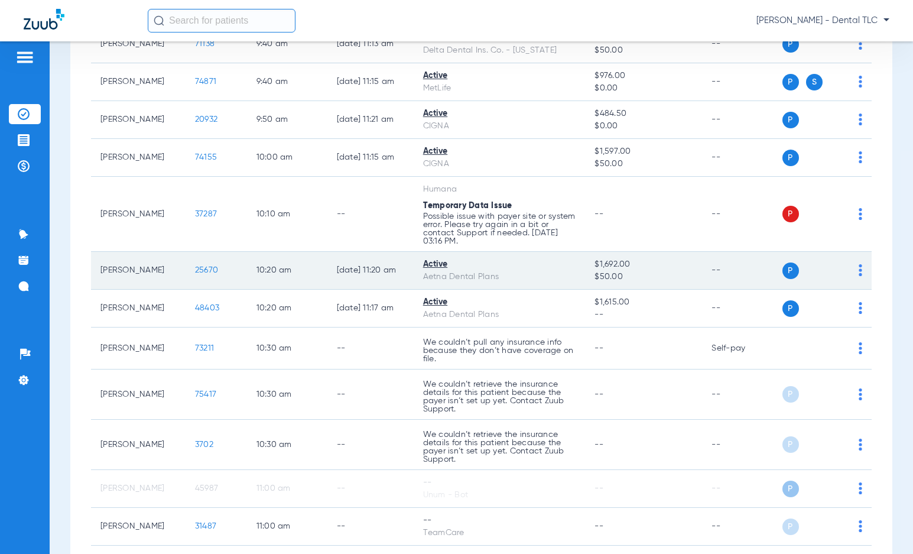
click at [195, 269] on span "25670" at bounding box center [206, 270] width 23 height 8
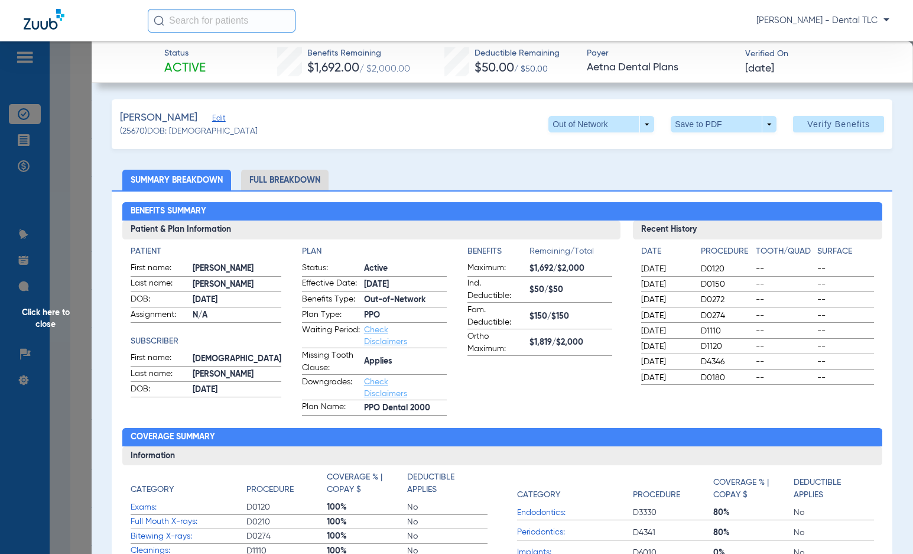
drag, startPoint x: 302, startPoint y: 178, endPoint x: 381, endPoint y: 189, distance: 79.9
click at [302, 178] on li "Full Breakdown" at bounding box center [284, 180] width 87 height 21
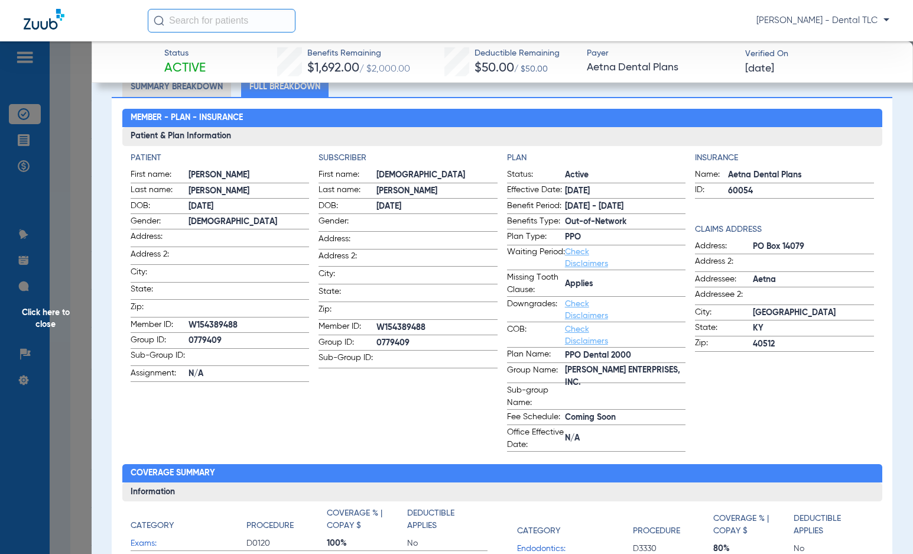
scroll to position [59, 0]
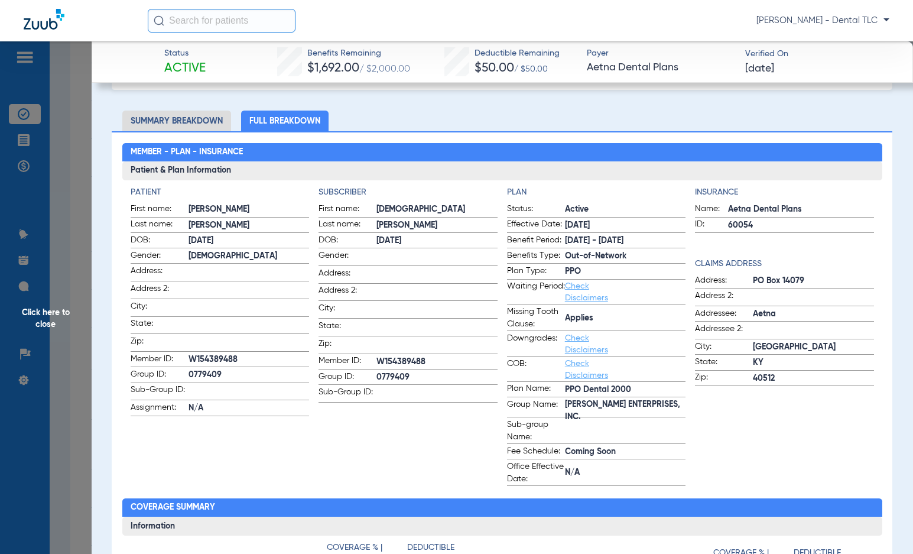
click at [46, 313] on span "Click here to close" at bounding box center [46, 318] width 92 height 554
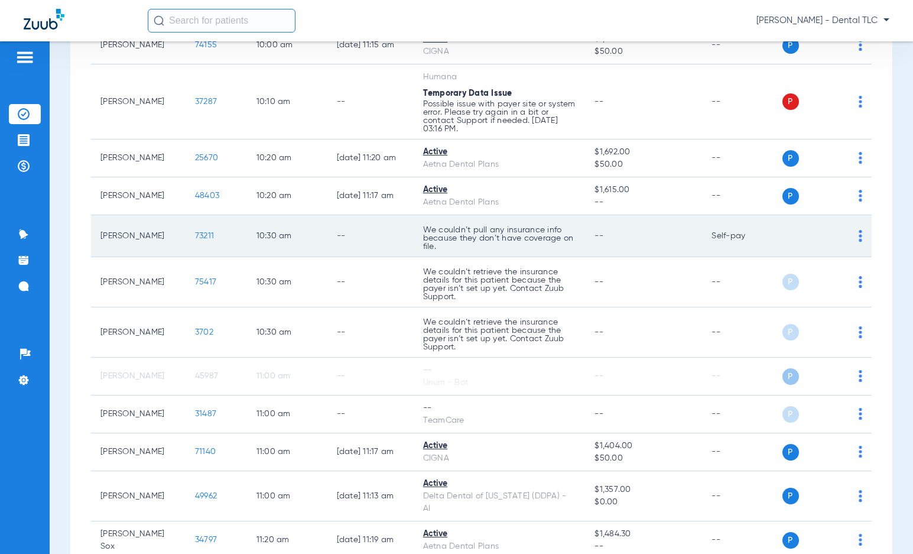
scroll to position [1338, 0]
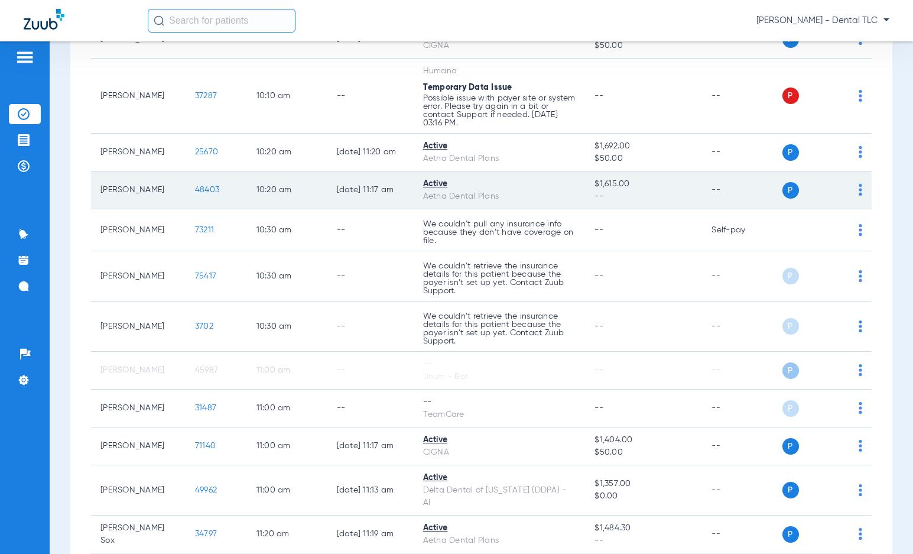
click at [195, 192] on span "48403" at bounding box center [207, 190] width 24 height 8
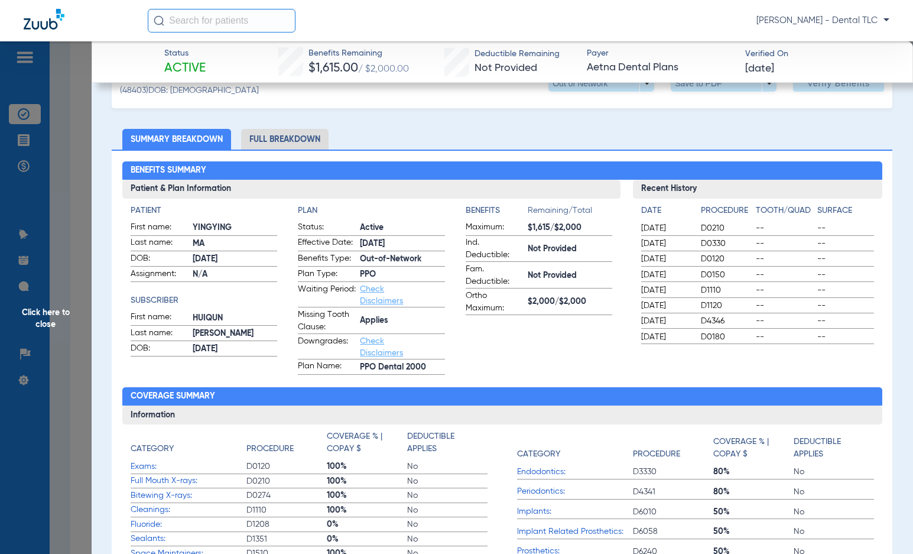
scroll to position [0, 0]
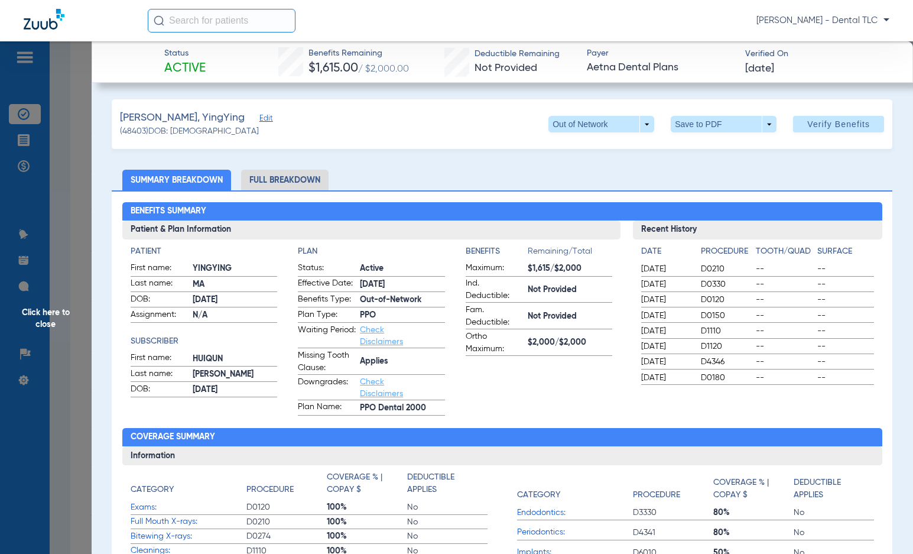
click at [260, 177] on li "Full Breakdown" at bounding box center [284, 180] width 87 height 21
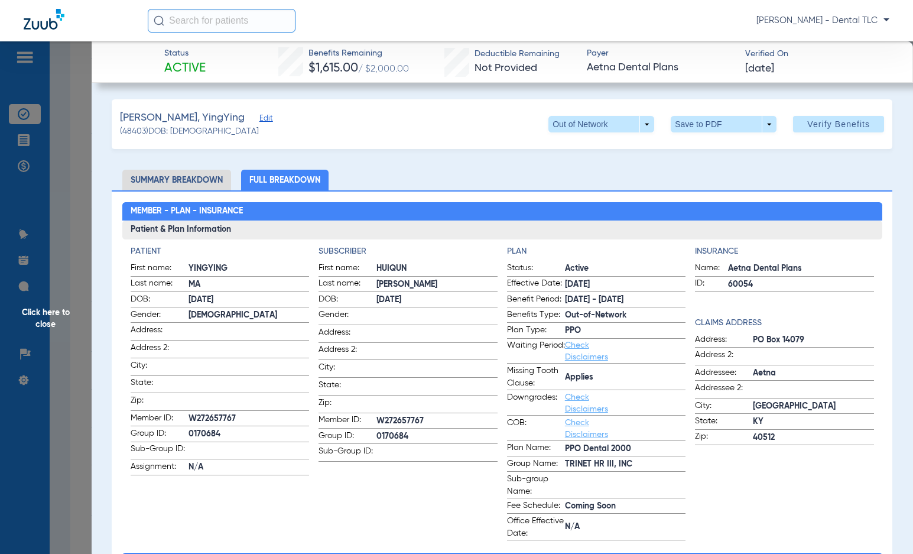
scroll to position [59, 0]
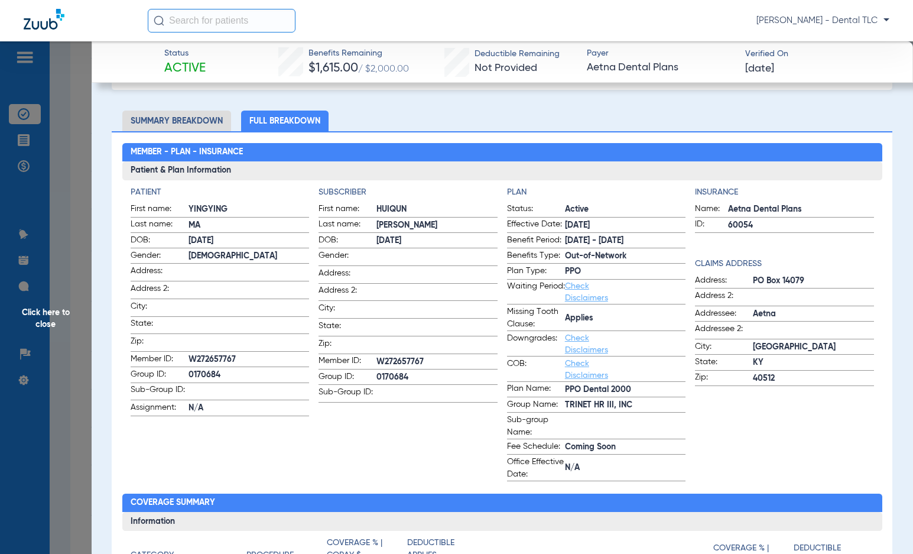
click at [57, 315] on span "Click here to close" at bounding box center [46, 318] width 92 height 554
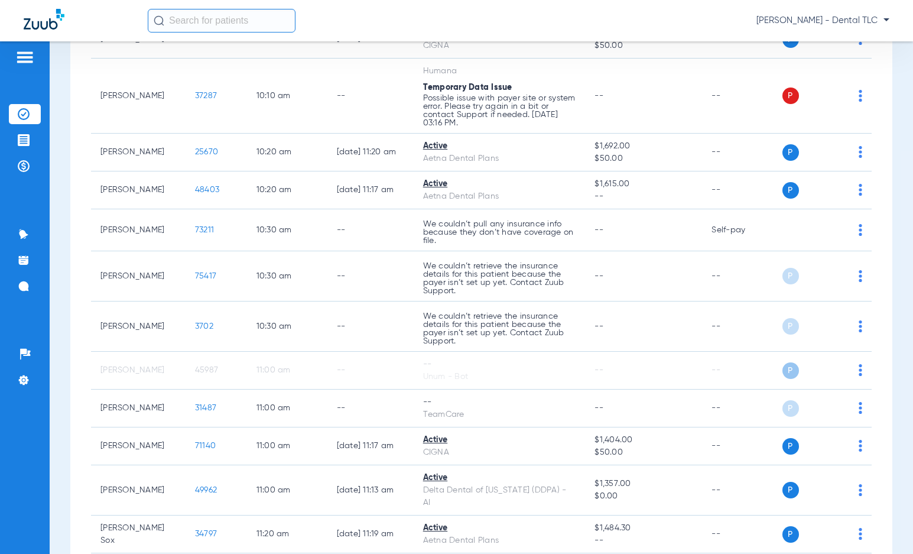
scroll to position [0, 0]
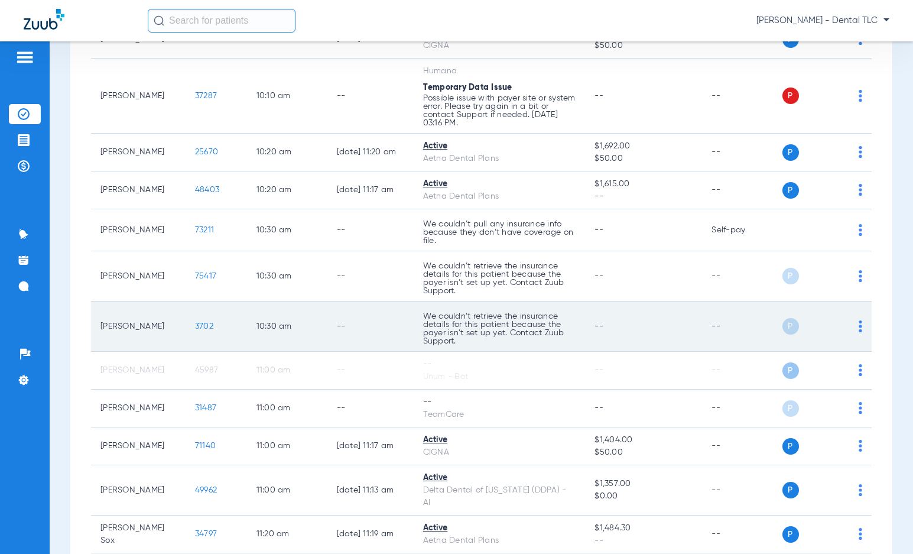
click at [196, 324] on span "3702" at bounding box center [204, 326] width 18 height 8
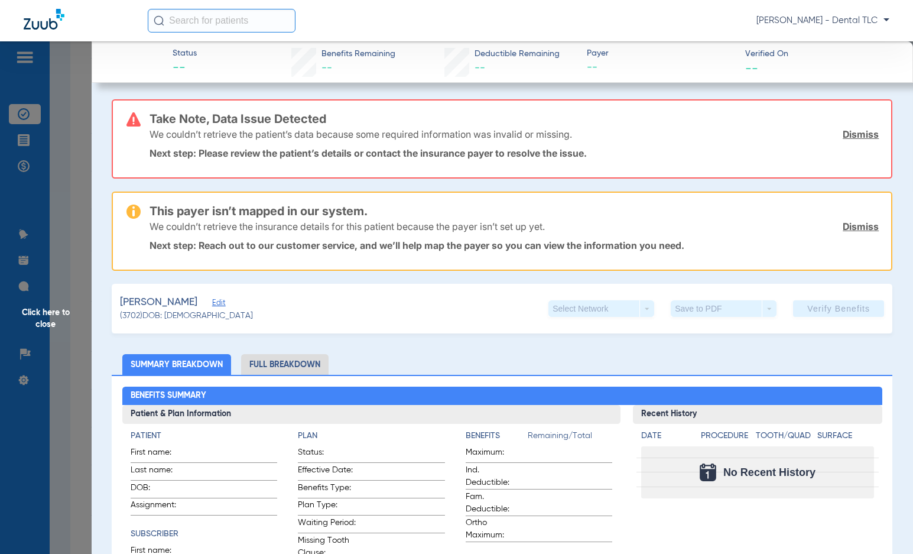
click at [51, 320] on span "Click here to close" at bounding box center [46, 318] width 92 height 554
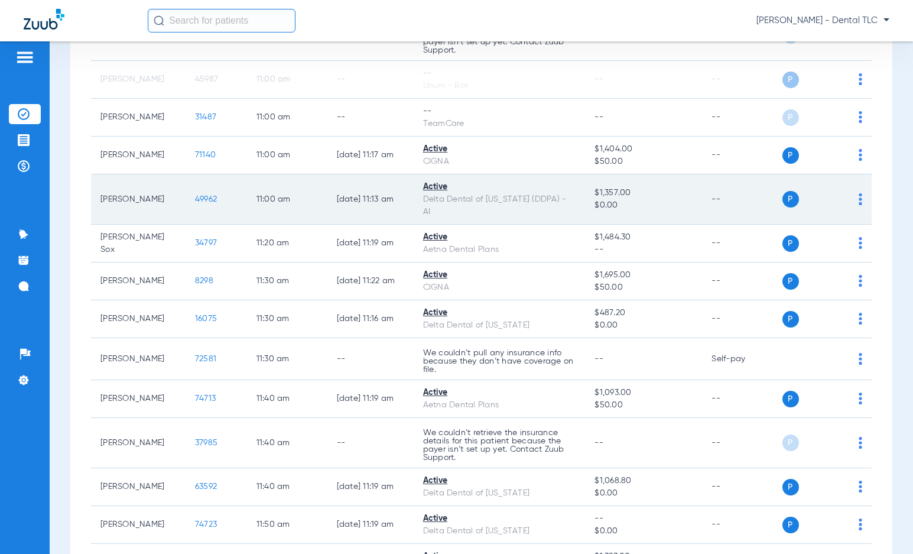
scroll to position [1634, 0]
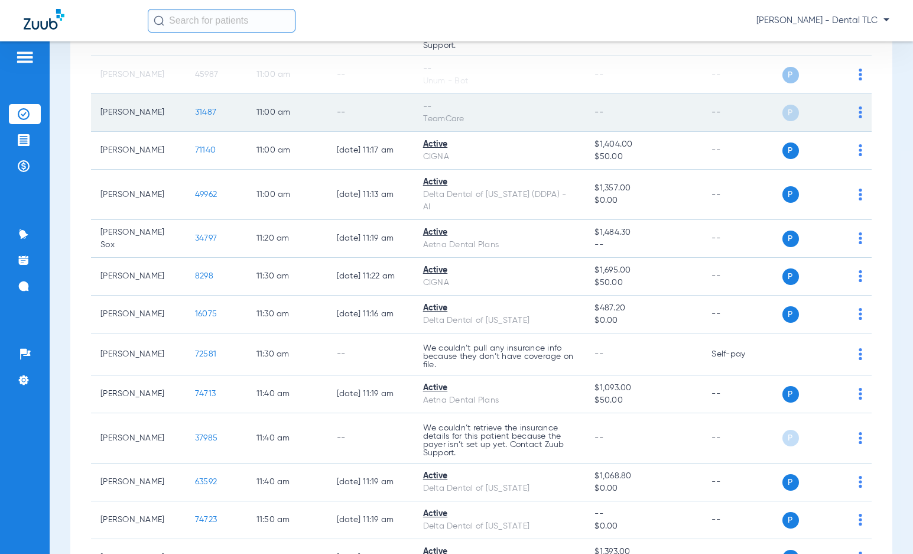
click at [195, 115] on span "31487" at bounding box center [205, 112] width 21 height 8
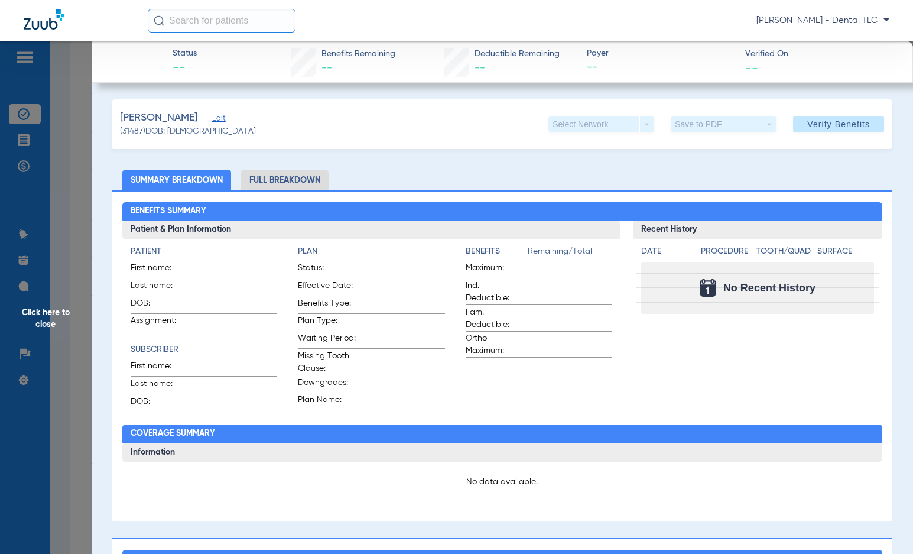
click at [294, 178] on li "Full Breakdown" at bounding box center [284, 180] width 87 height 21
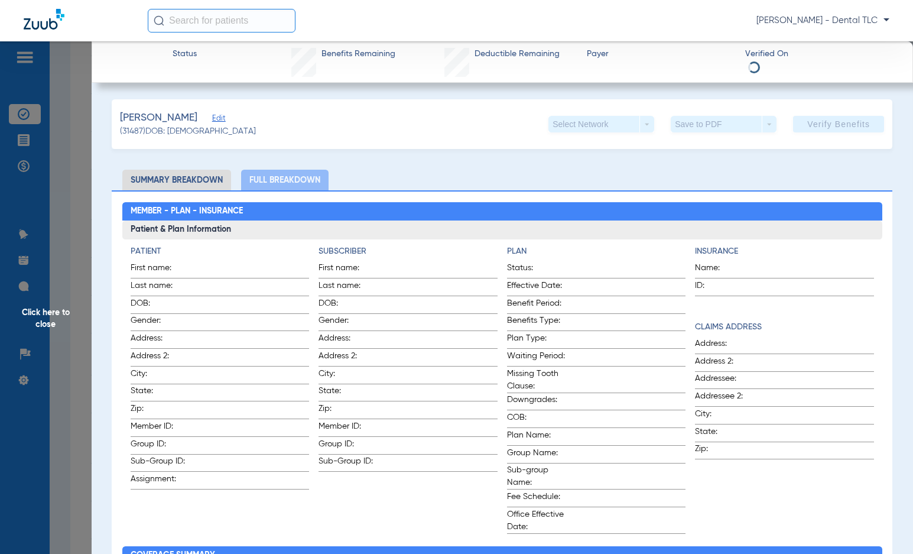
click at [183, 178] on li "Summary Breakdown" at bounding box center [176, 180] width 109 height 21
drag, startPoint x: 57, startPoint y: 313, endPoint x: 63, endPoint y: 307, distance: 8.8
click at [57, 314] on span "Click here to close" at bounding box center [46, 318] width 92 height 554
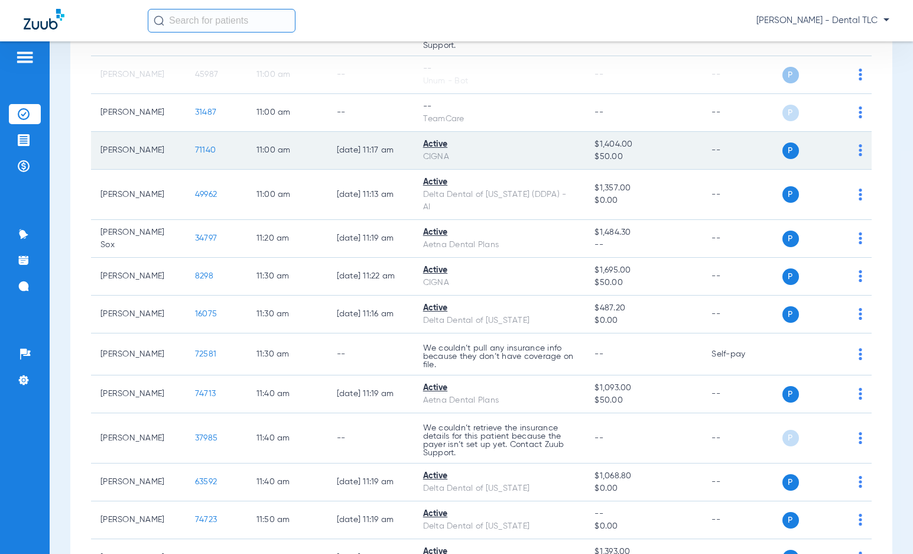
click at [202, 151] on span "71140" at bounding box center [205, 150] width 21 height 8
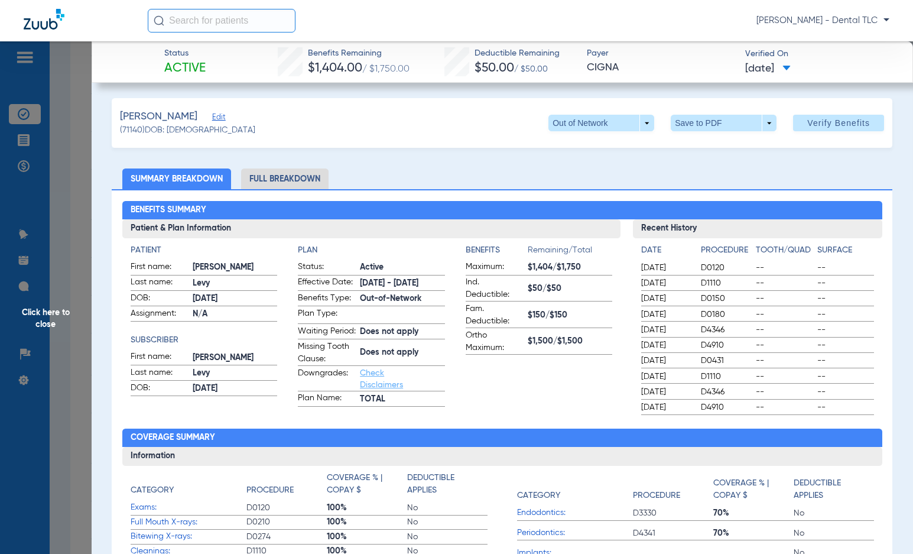
scroll to position [0, 0]
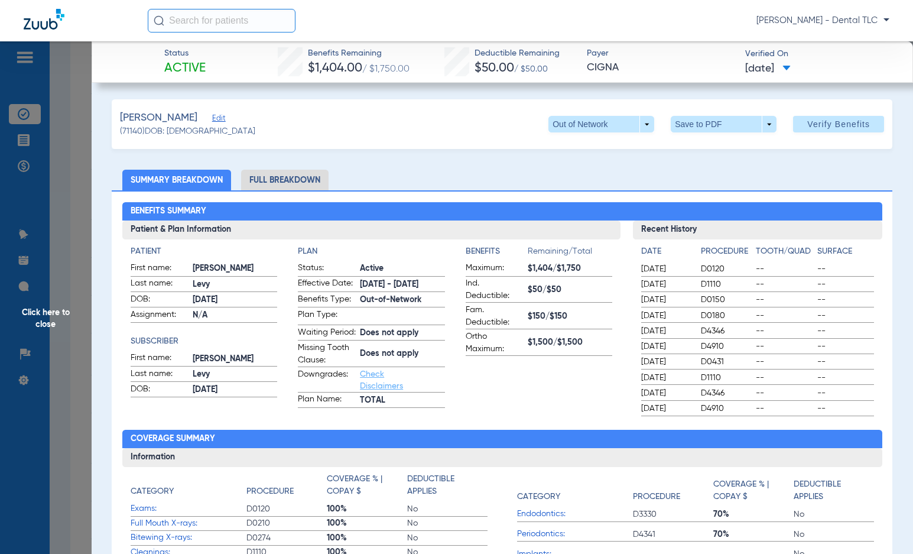
drag, startPoint x: 291, startPoint y: 179, endPoint x: 445, endPoint y: 126, distance: 162.4
click at [291, 179] on li "Full Breakdown" at bounding box center [284, 180] width 87 height 21
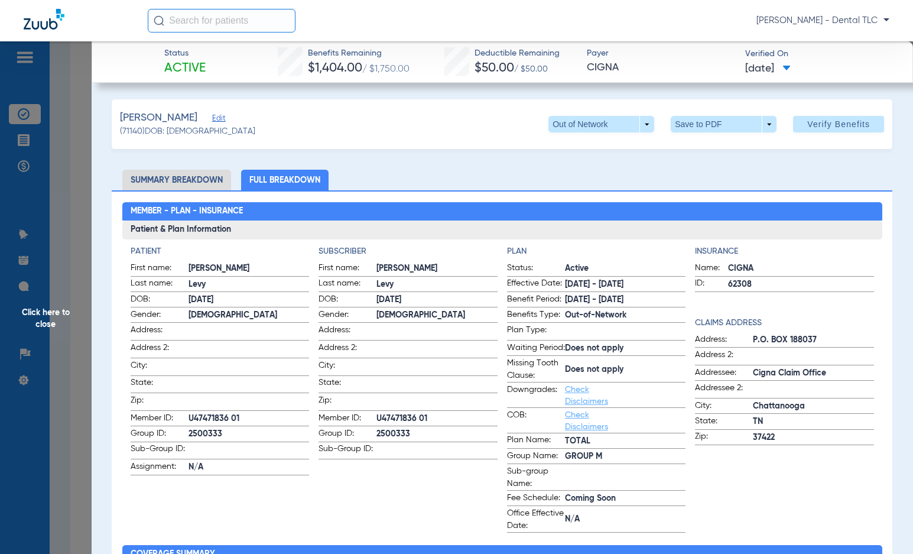
click at [59, 309] on span "Click here to close" at bounding box center [46, 318] width 92 height 554
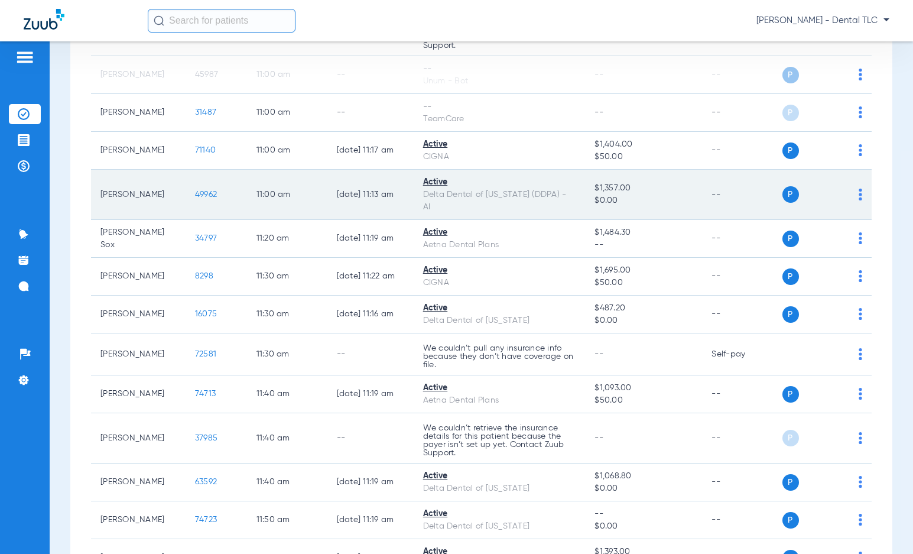
click at [186, 200] on td "49962" at bounding box center [216, 195] width 61 height 50
click at [195, 198] on span "49962" at bounding box center [206, 194] width 22 height 8
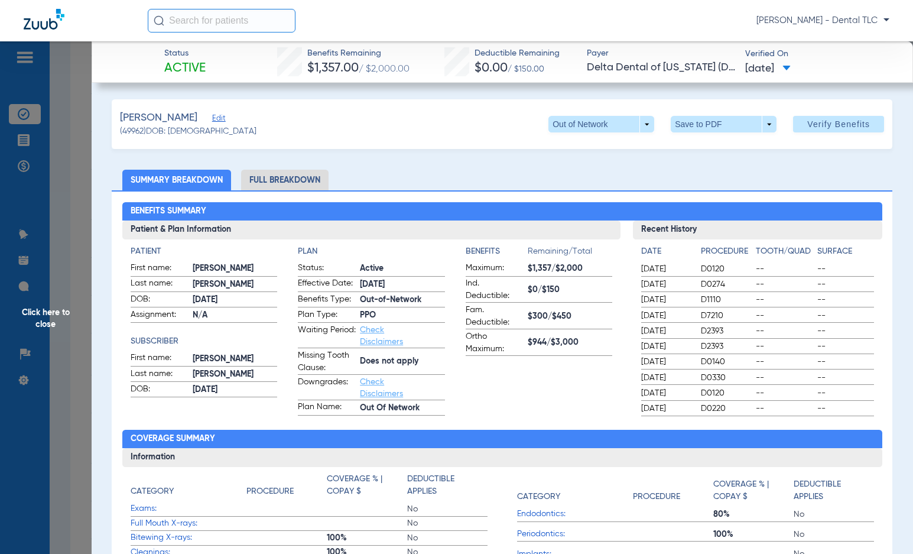
click at [282, 172] on li "Full Breakdown" at bounding box center [284, 180] width 87 height 21
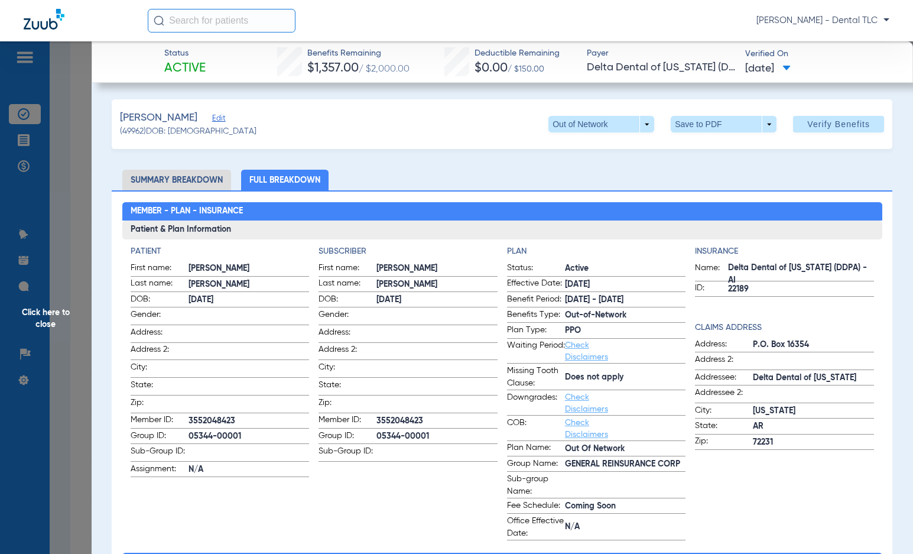
drag, startPoint x: 46, startPoint y: 312, endPoint x: 44, endPoint y: 319, distance: 7.3
click at [46, 312] on span "Click here to close" at bounding box center [46, 318] width 92 height 554
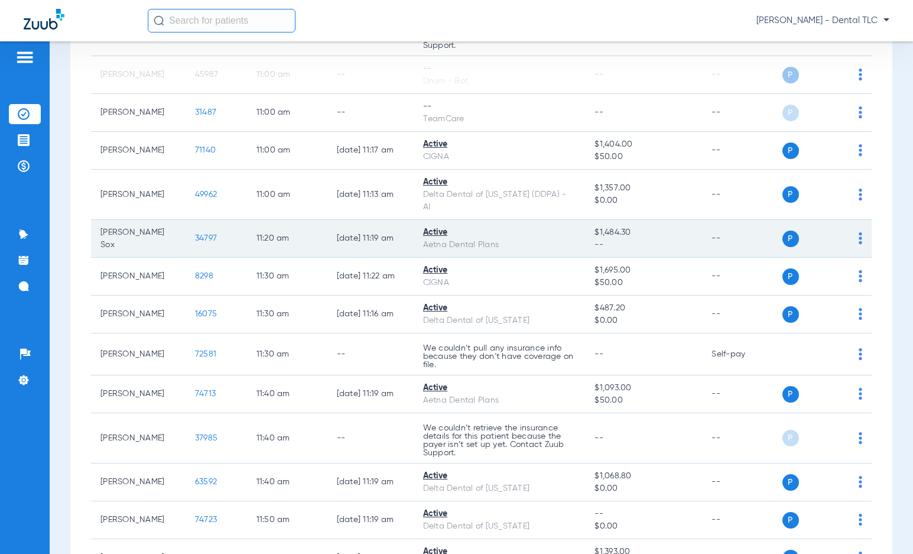
click at [200, 234] on span "34797" at bounding box center [206, 238] width 22 height 8
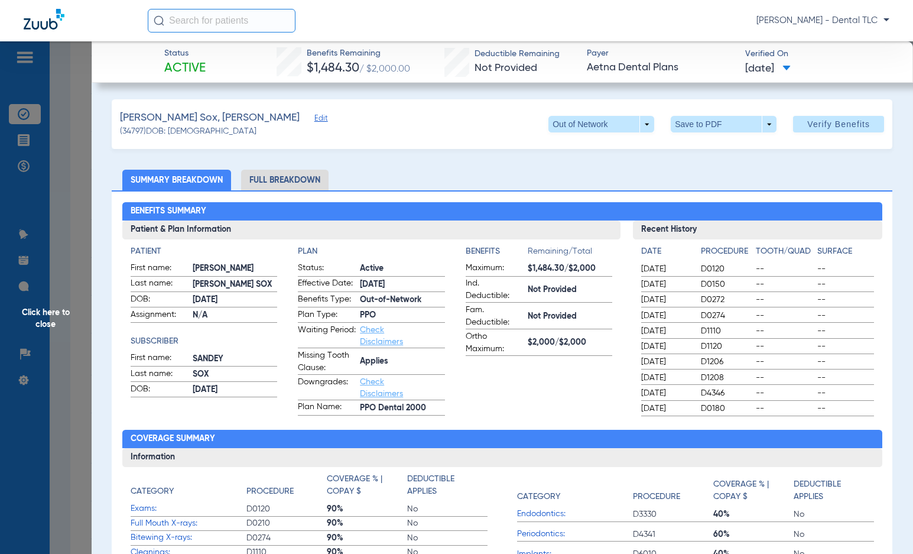
drag, startPoint x: 267, startPoint y: 177, endPoint x: 294, endPoint y: 152, distance: 37.3
click at [267, 177] on li "Full Breakdown" at bounding box center [284, 180] width 87 height 21
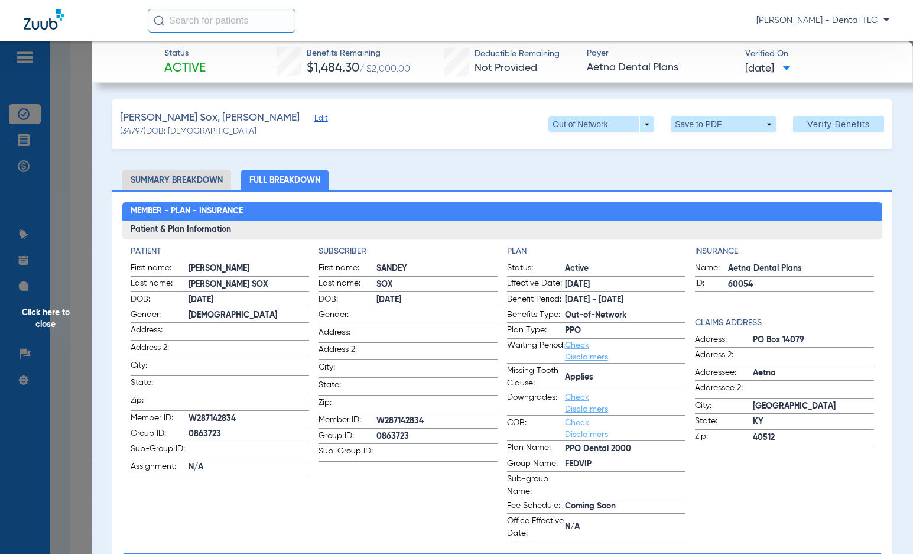
click at [44, 313] on span "Click here to close" at bounding box center [46, 318] width 92 height 554
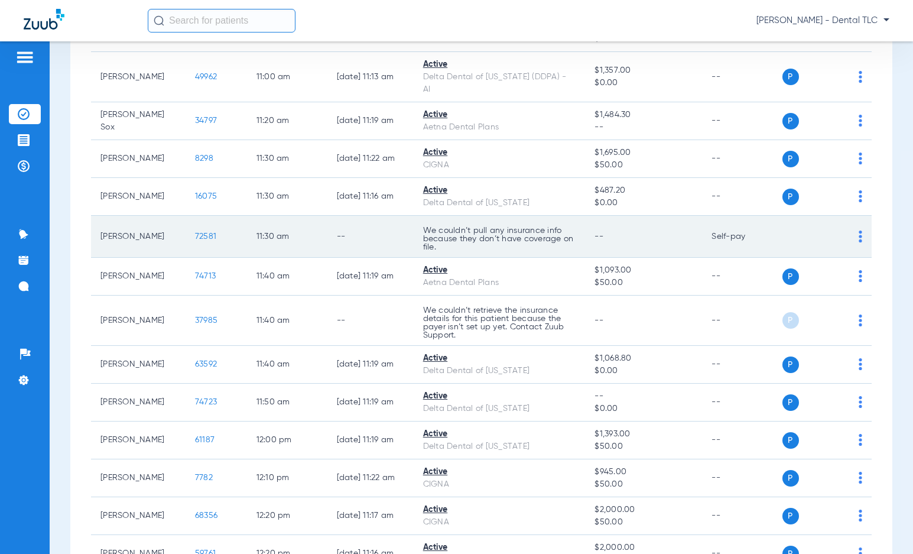
scroll to position [1752, 0]
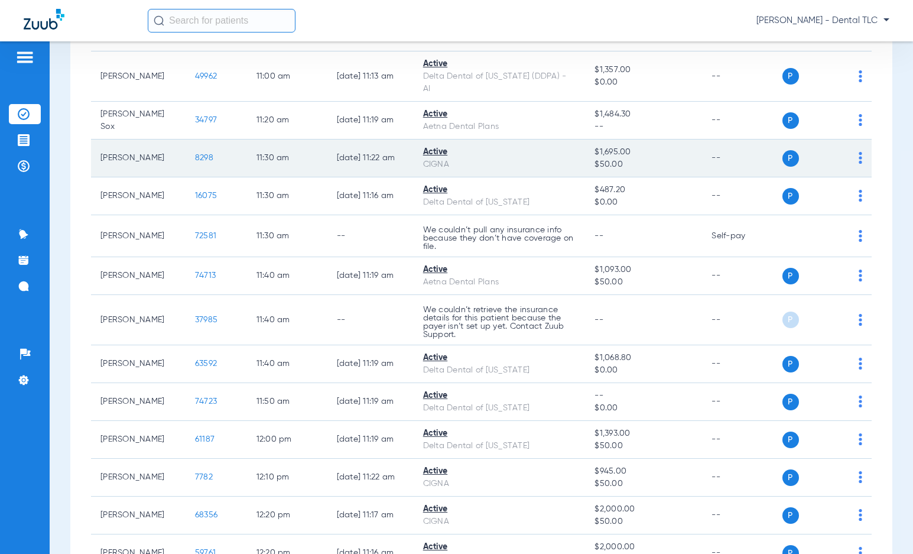
click at [195, 159] on span "8298" at bounding box center [204, 158] width 18 height 8
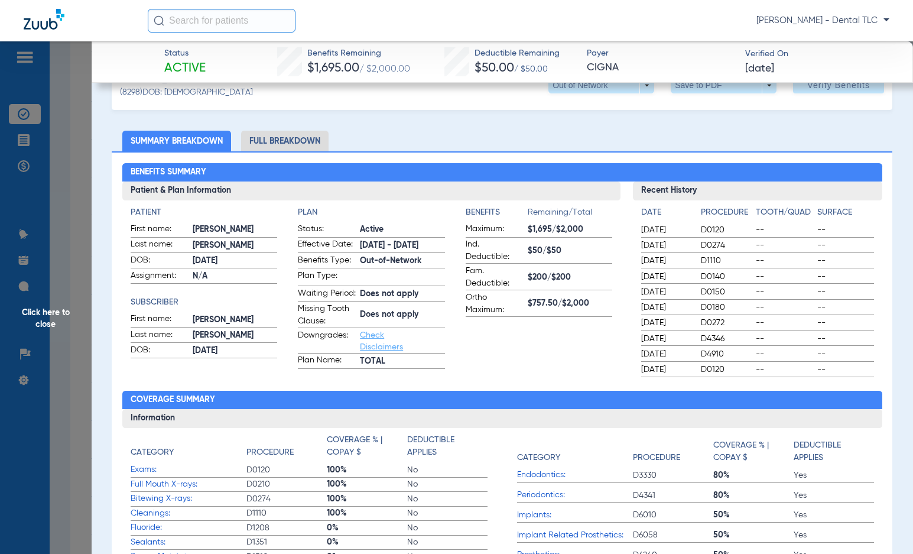
scroll to position [0, 0]
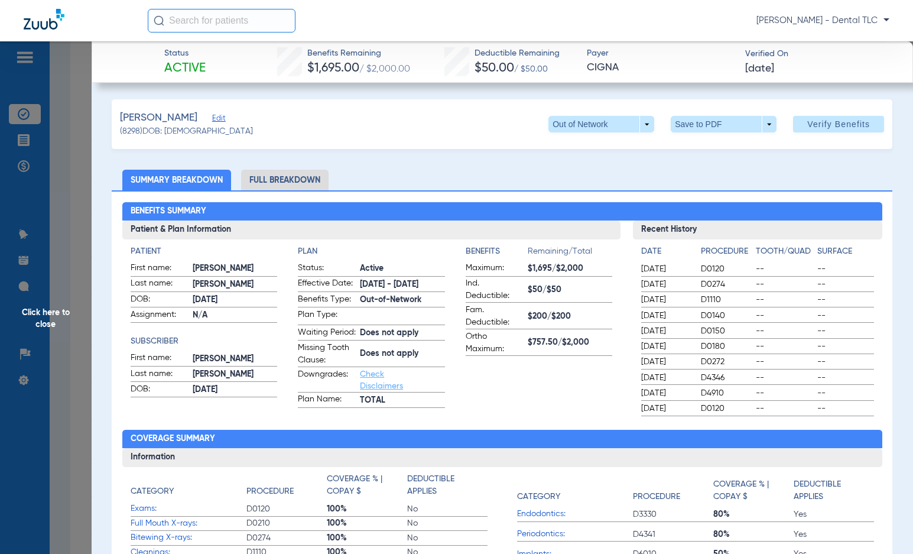
click at [270, 188] on li "Full Breakdown" at bounding box center [284, 180] width 87 height 21
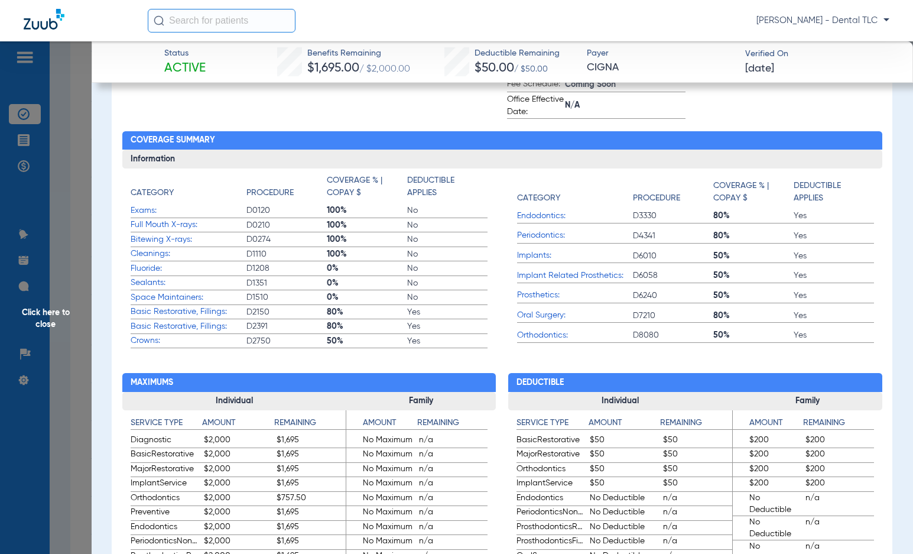
scroll to position [709, 0]
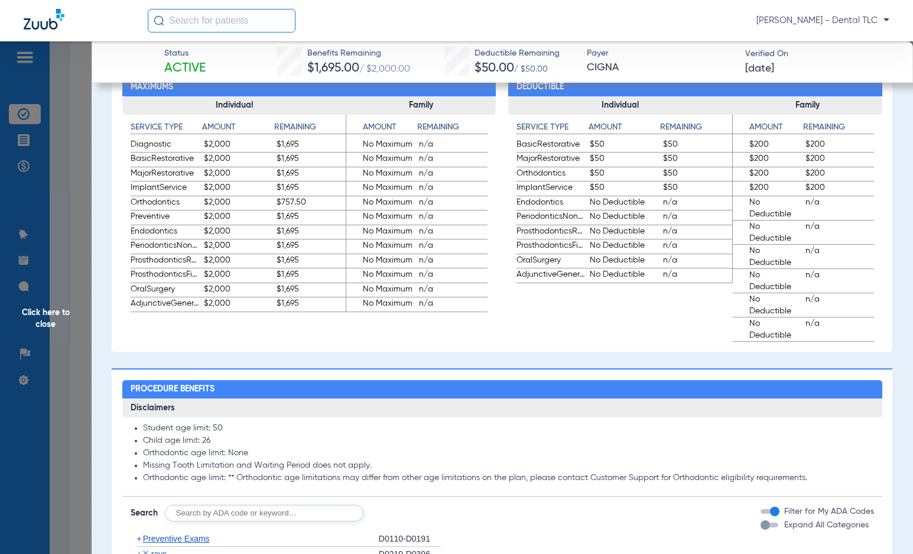
click at [34, 319] on span "Click here to close" at bounding box center [46, 318] width 92 height 554
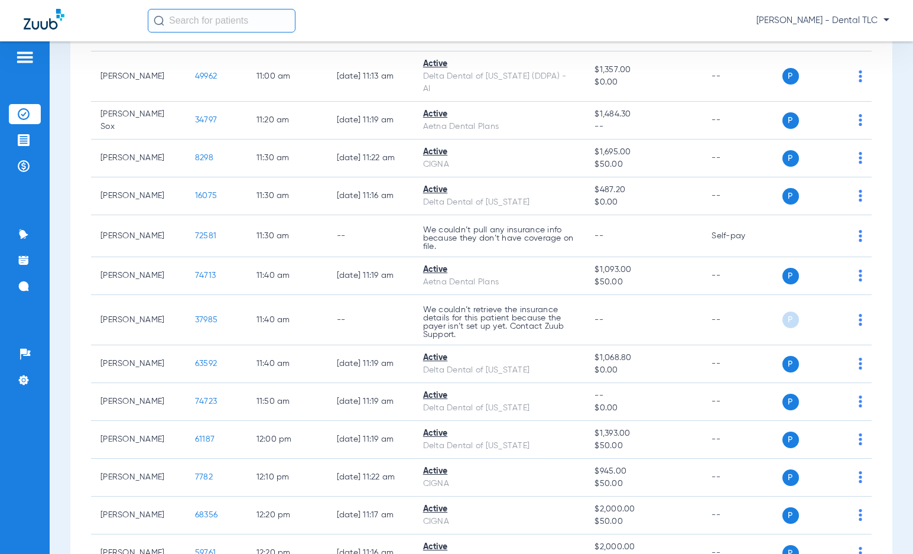
scroll to position [0, 0]
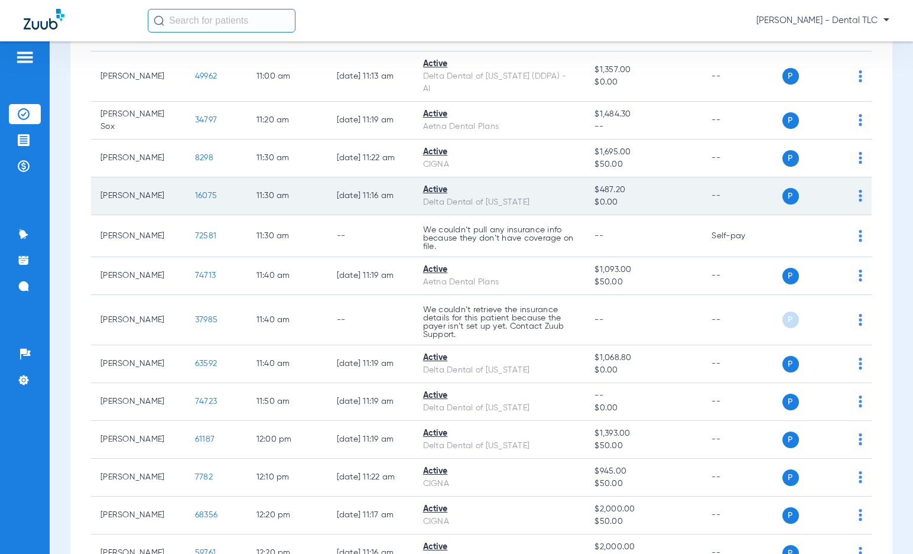
click at [195, 193] on span "16075" at bounding box center [206, 195] width 22 height 8
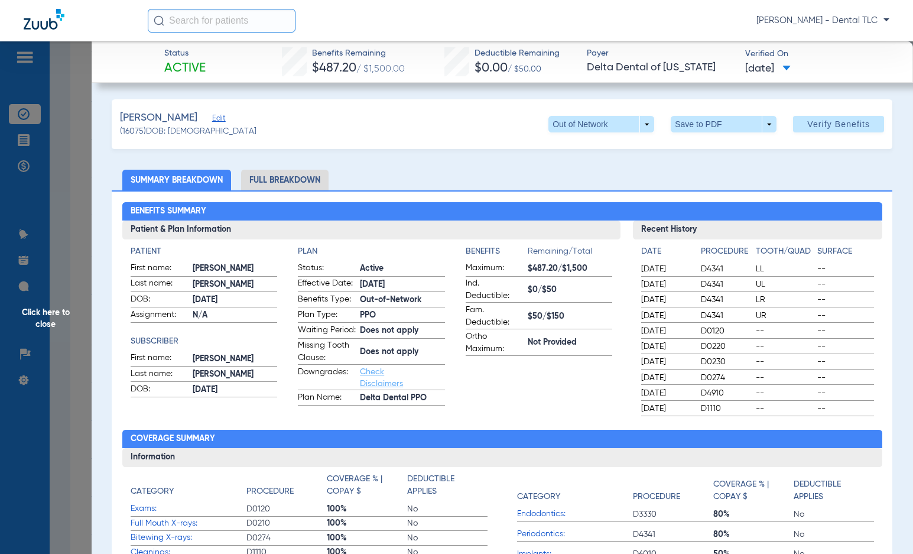
click at [290, 181] on li "Full Breakdown" at bounding box center [284, 180] width 87 height 21
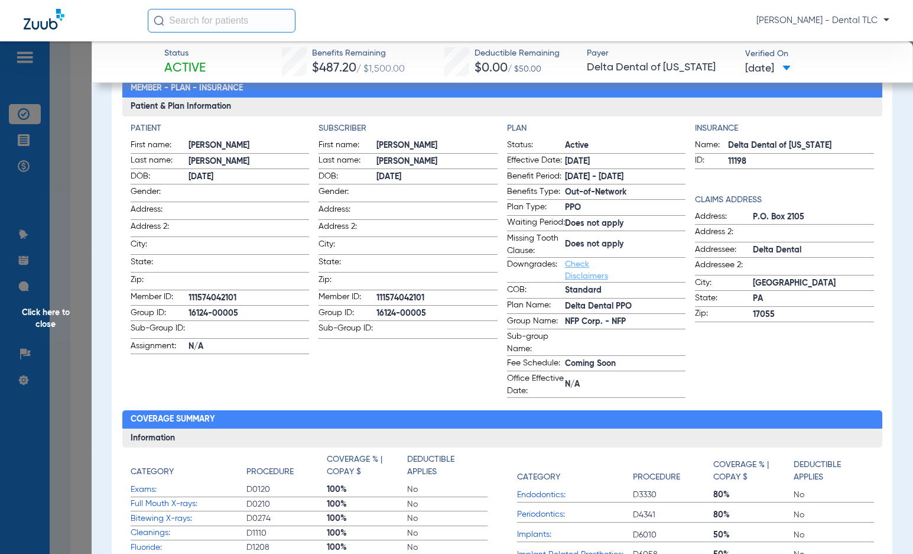
scroll to position [59, 0]
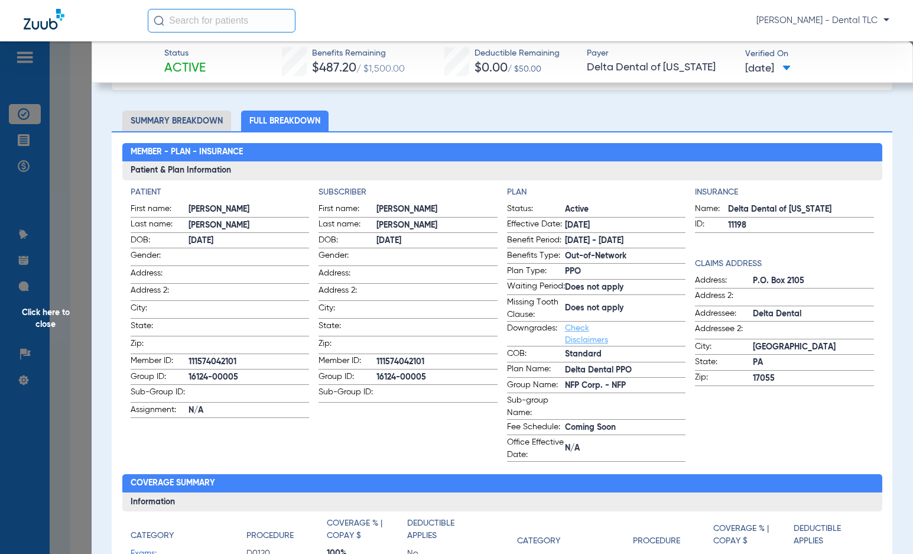
click at [53, 310] on span "Click here to close" at bounding box center [46, 318] width 92 height 554
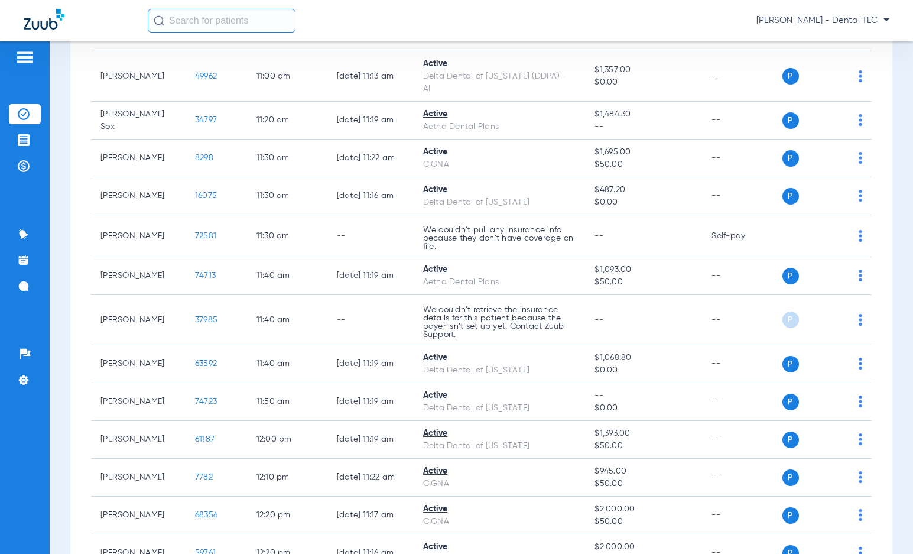
scroll to position [0, 0]
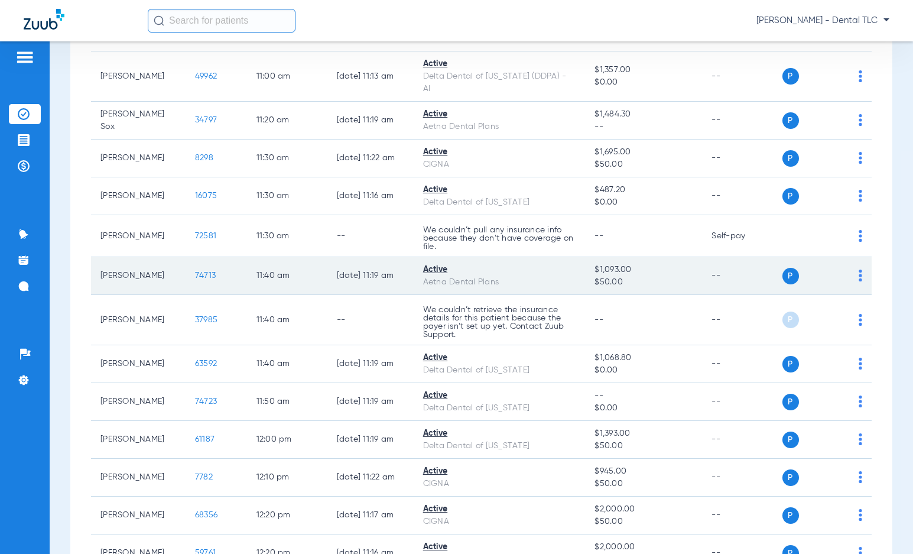
click at [195, 278] on span "74713" at bounding box center [205, 275] width 21 height 8
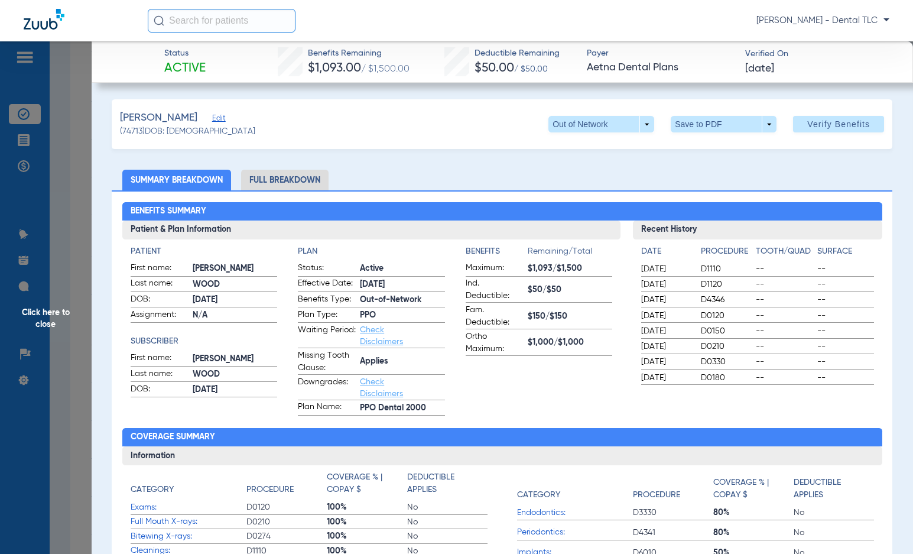
click at [317, 184] on li "Full Breakdown" at bounding box center [284, 180] width 87 height 21
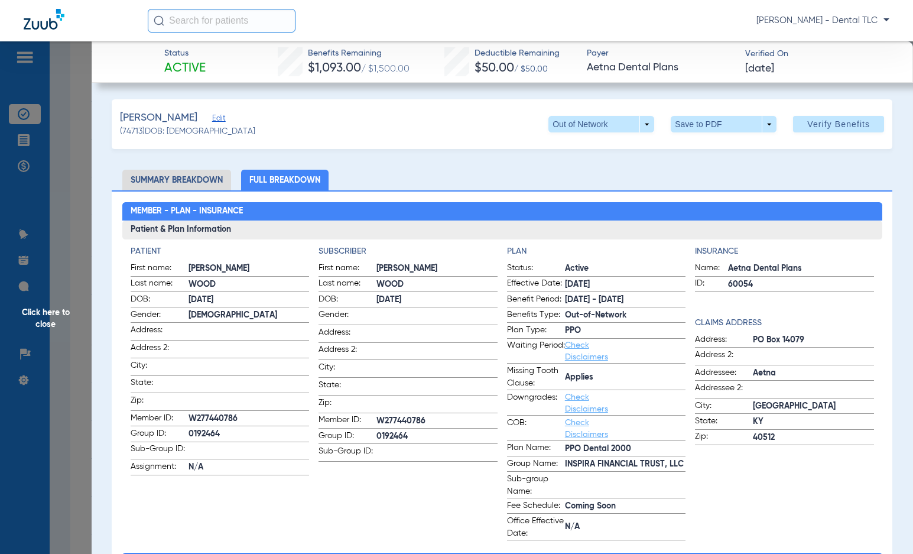
click at [43, 316] on span "Click here to close" at bounding box center [46, 318] width 92 height 554
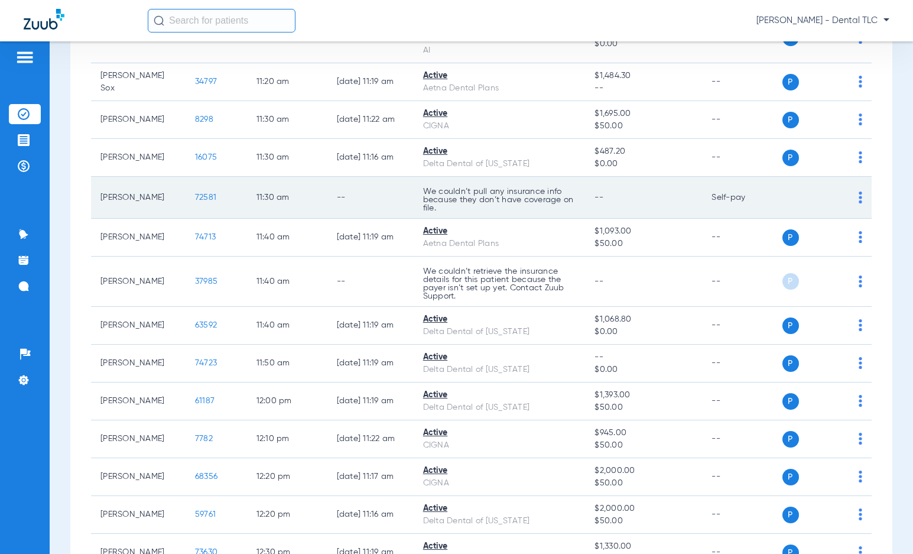
scroll to position [1811, 0]
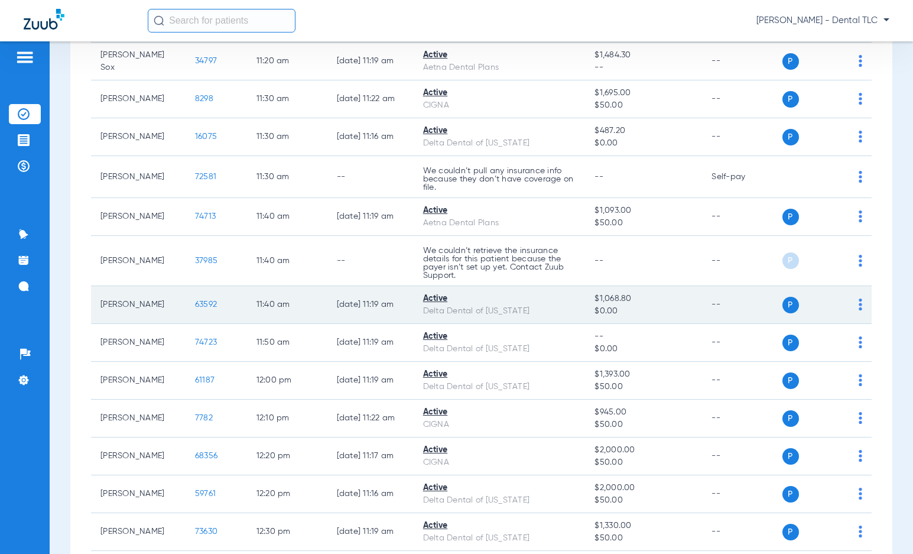
click at [195, 304] on span "63592" at bounding box center [206, 304] width 22 height 8
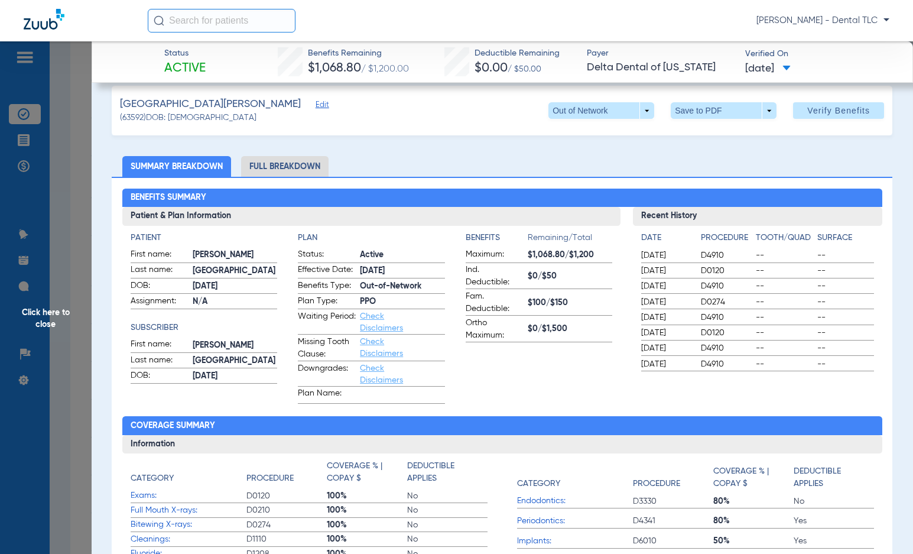
scroll to position [0, 0]
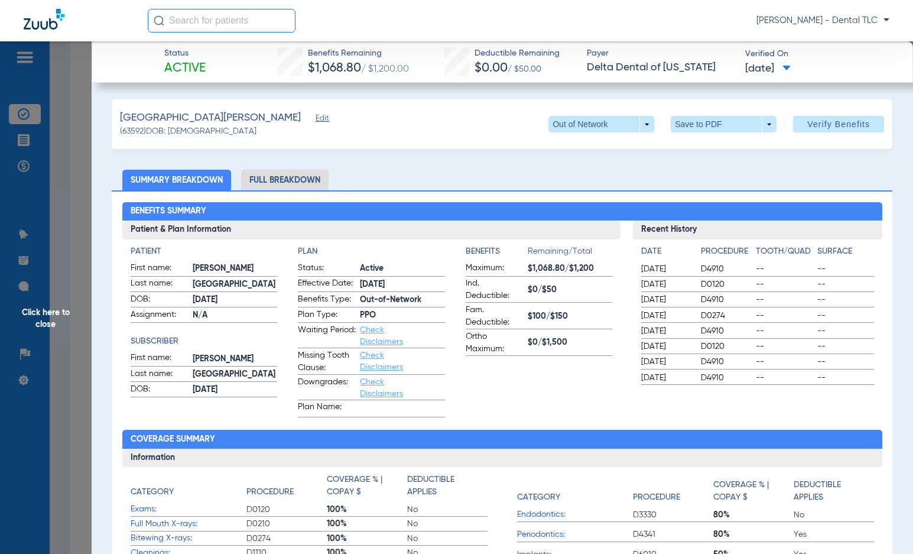
click at [275, 181] on li "Full Breakdown" at bounding box center [284, 180] width 87 height 21
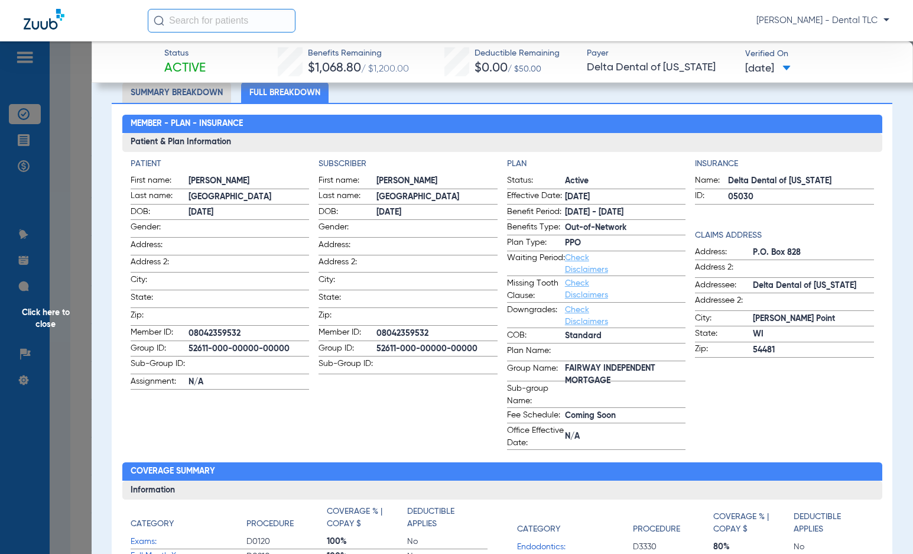
scroll to position [59, 0]
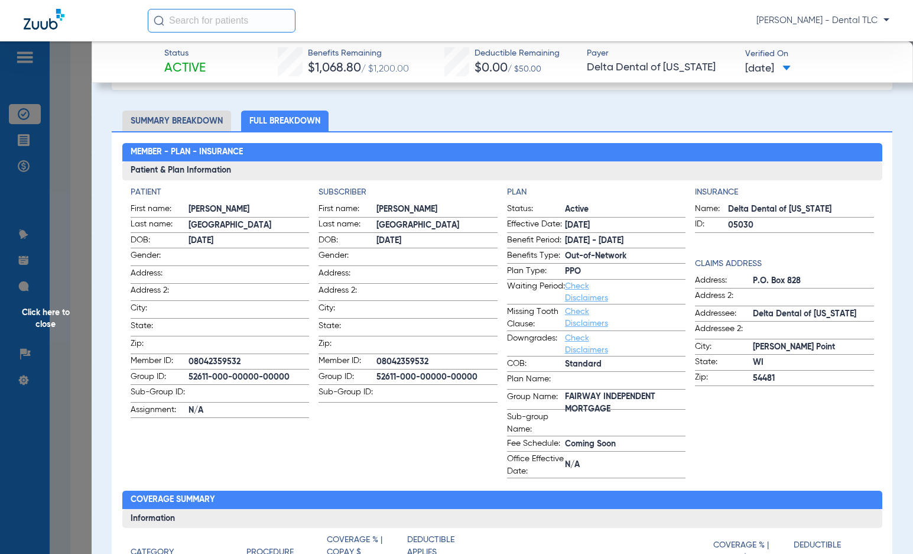
click at [44, 322] on span "Click here to close" at bounding box center [46, 318] width 92 height 554
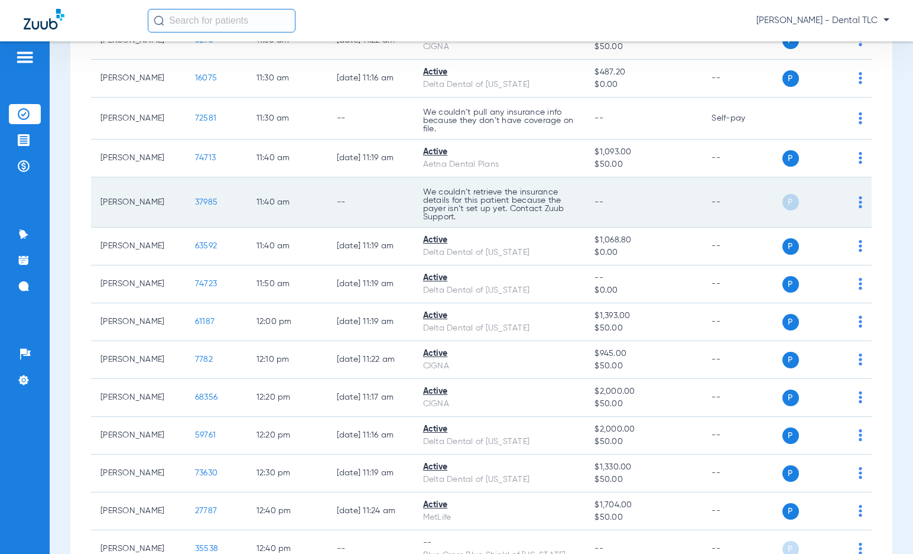
scroll to position [1870, 0]
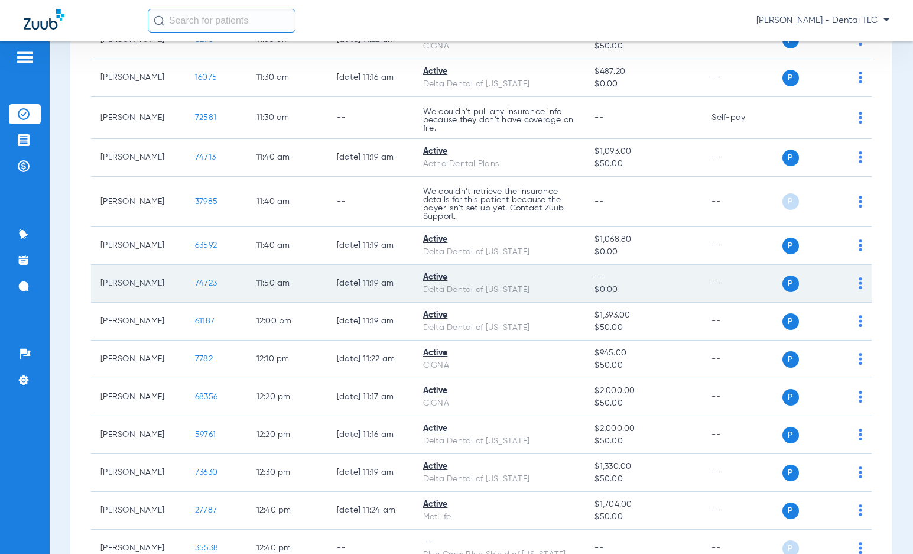
click at [195, 284] on span "74723" at bounding box center [206, 283] width 22 height 8
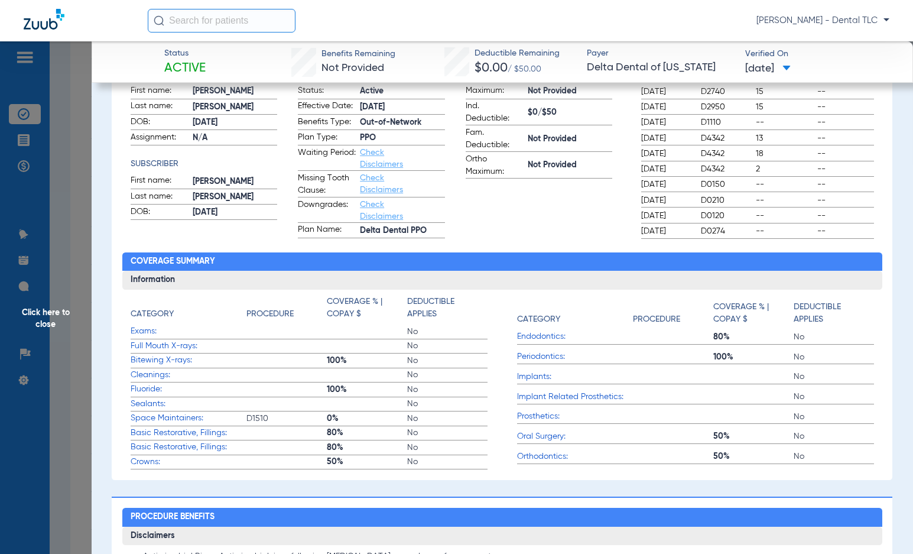
scroll to position [0, 0]
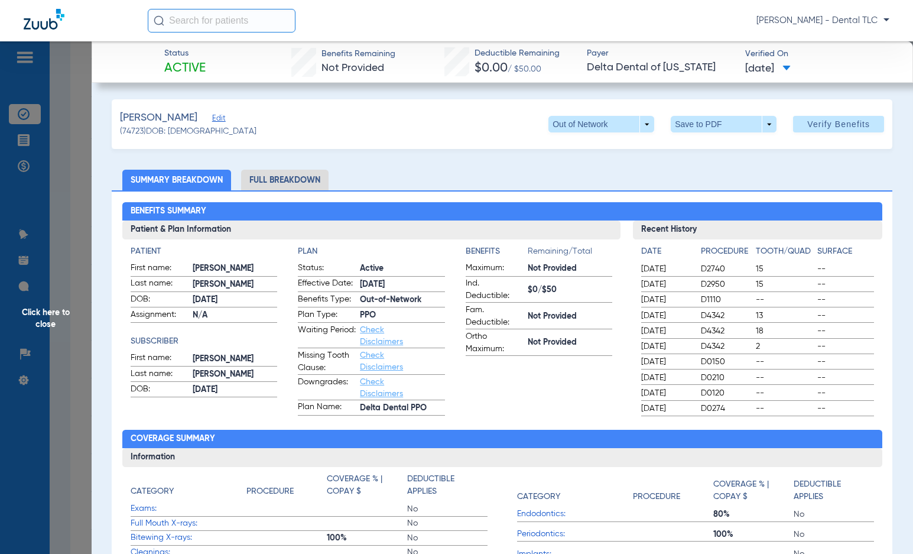
click at [272, 181] on li "Full Breakdown" at bounding box center [284, 180] width 87 height 21
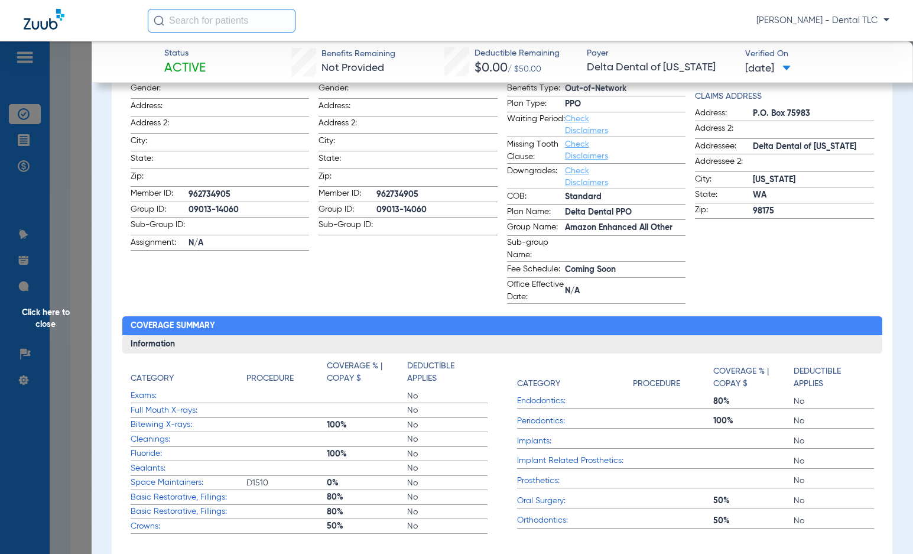
scroll to position [296, 0]
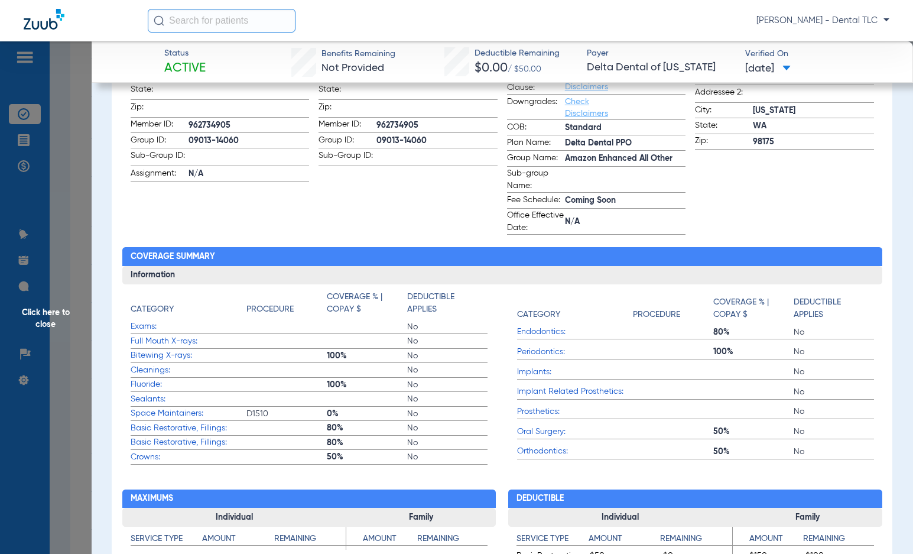
click at [38, 313] on span "Click here to close" at bounding box center [46, 318] width 92 height 554
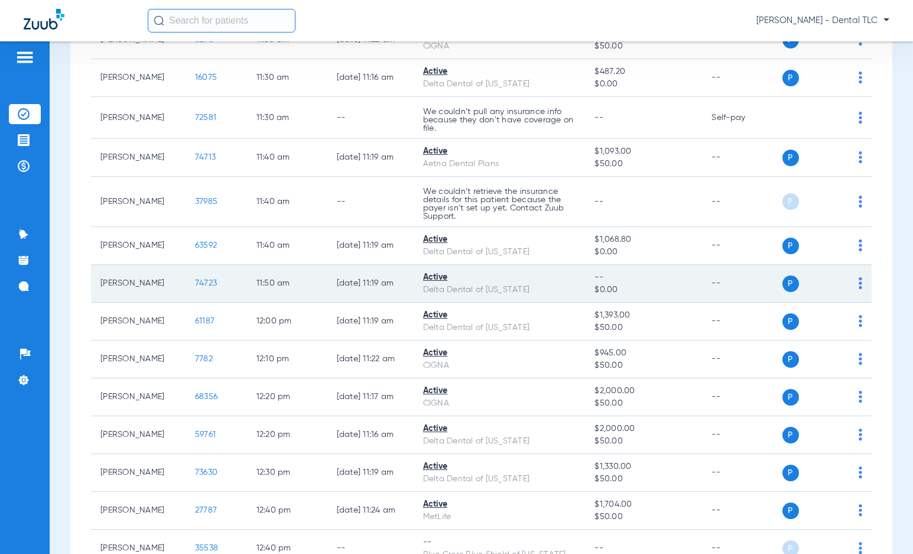
scroll to position [1929, 0]
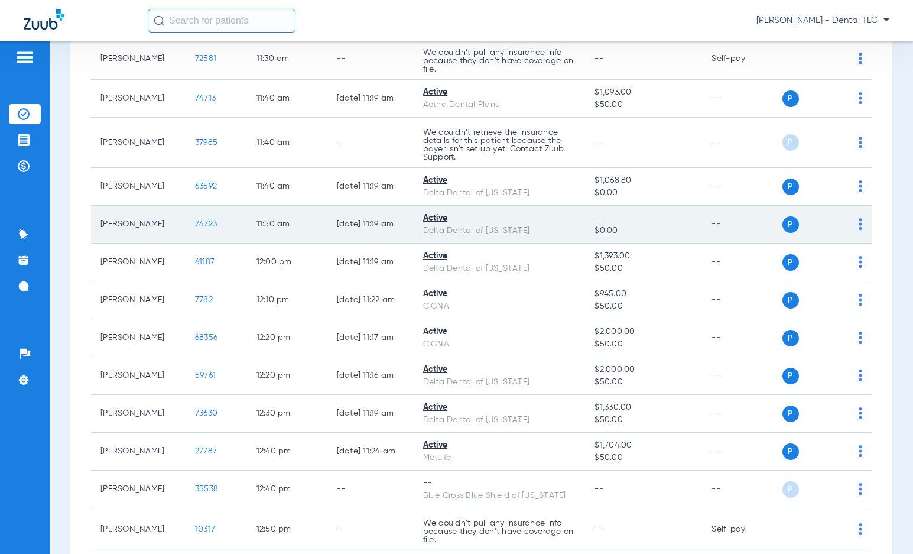
click at [195, 265] on span "61187" at bounding box center [205, 262] width 20 height 8
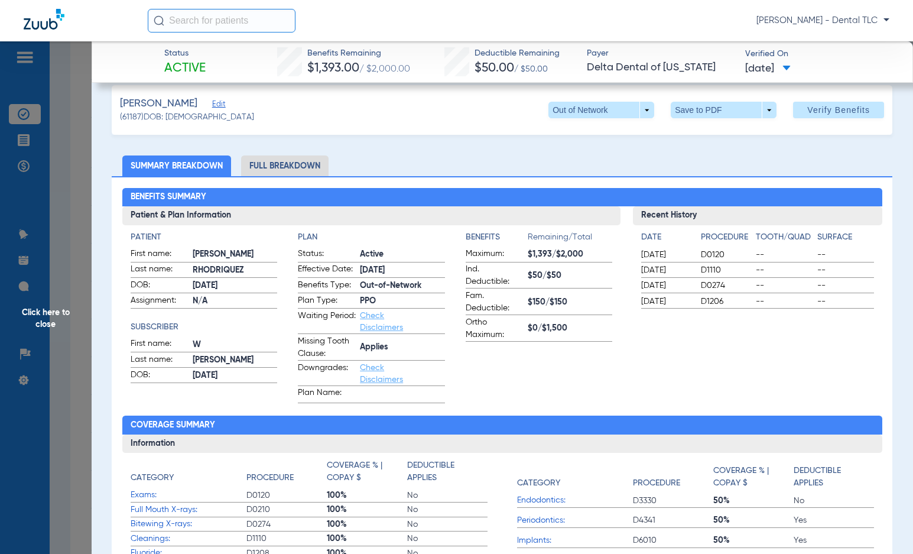
scroll to position [0, 0]
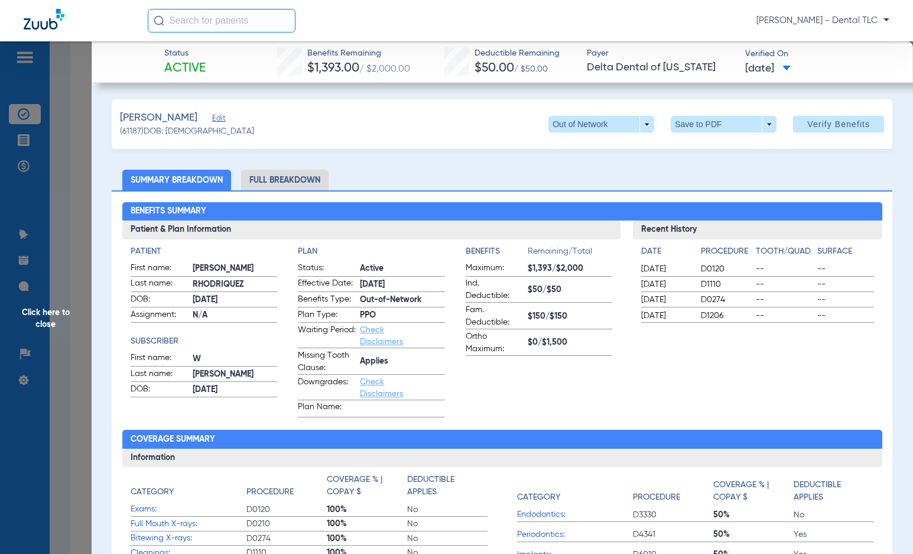
click at [288, 176] on li "Full Breakdown" at bounding box center [284, 180] width 87 height 21
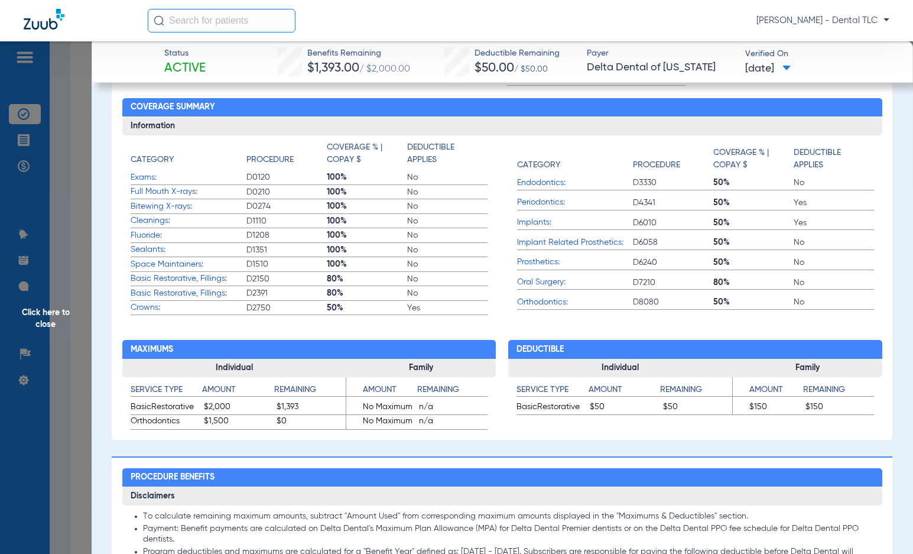
scroll to position [473, 0]
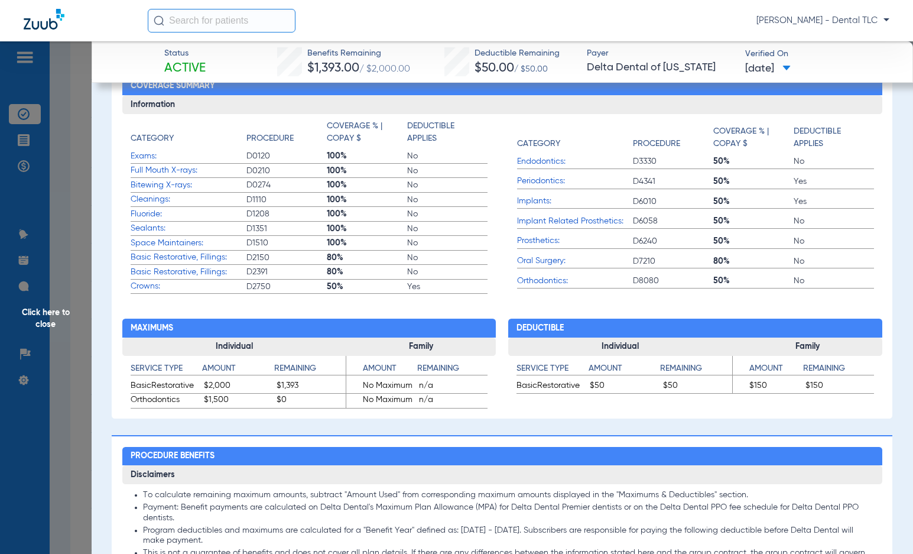
drag, startPoint x: 64, startPoint y: 313, endPoint x: 64, endPoint y: 328, distance: 14.8
click at [64, 313] on span "Click here to close" at bounding box center [46, 318] width 92 height 554
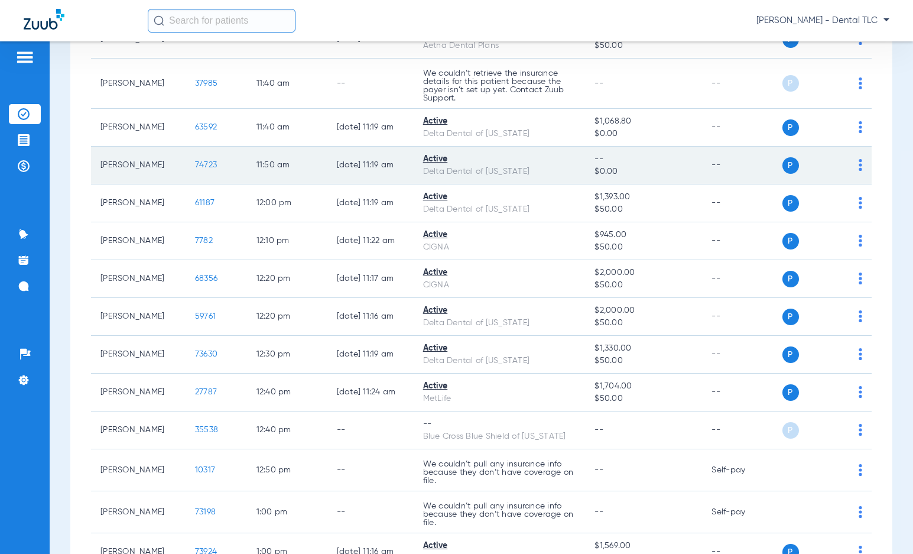
scroll to position [2047, 0]
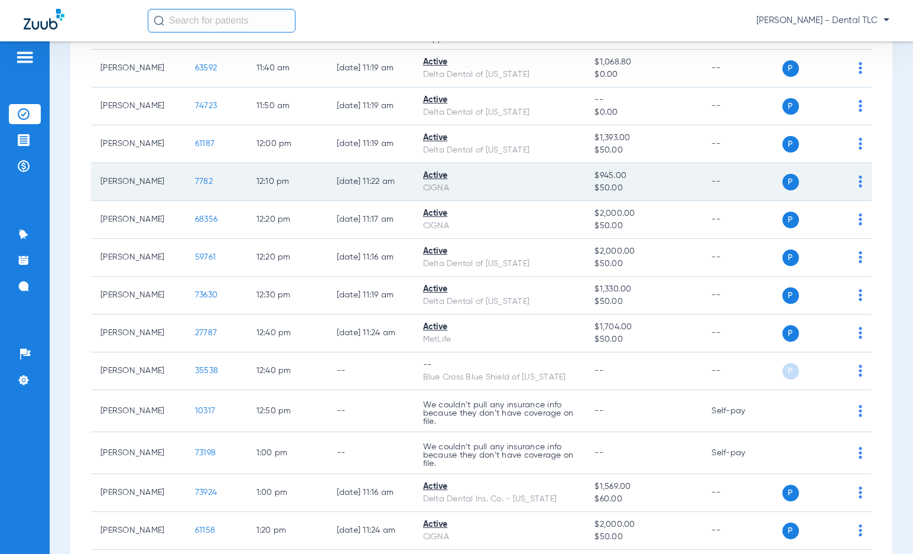
click at [195, 184] on span "7782" at bounding box center [204, 181] width 18 height 8
